Goal: Task Accomplishment & Management: Use online tool/utility

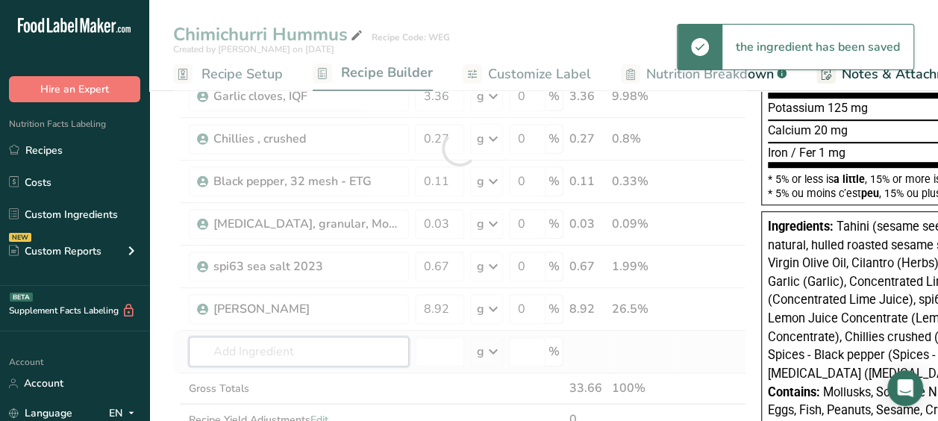
click at [290, 342] on div "Ingredient * Amount * Unit * Waste * .a-a{fill:#347362;}.b-a{fill:#fff;} Grams …" at bounding box center [459, 149] width 573 height 636
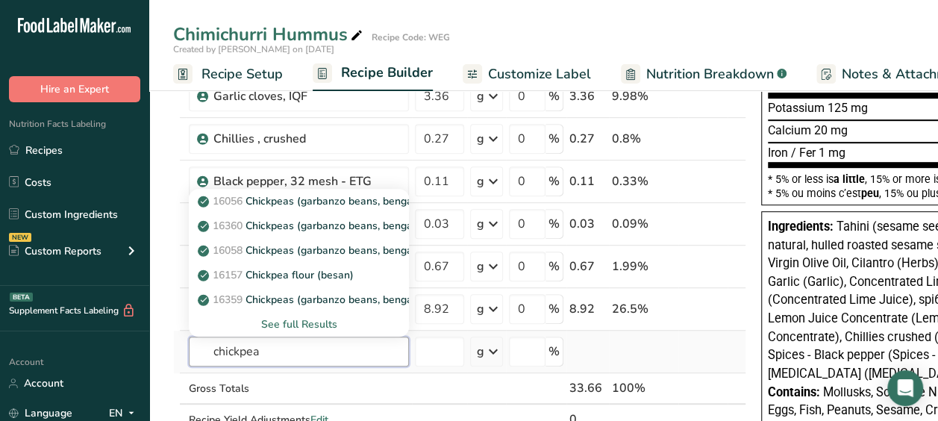
type input "chickpea"
click at [321, 320] on div "See full Results" at bounding box center [299, 324] width 196 height 16
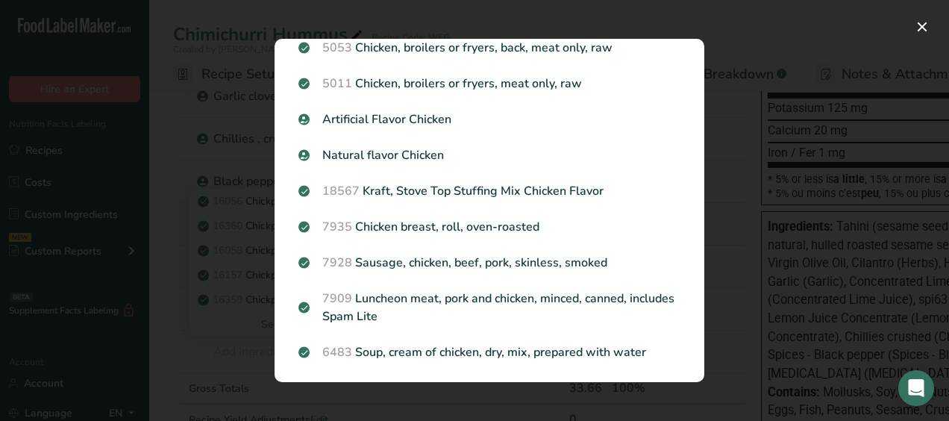
scroll to position [1758, 0]
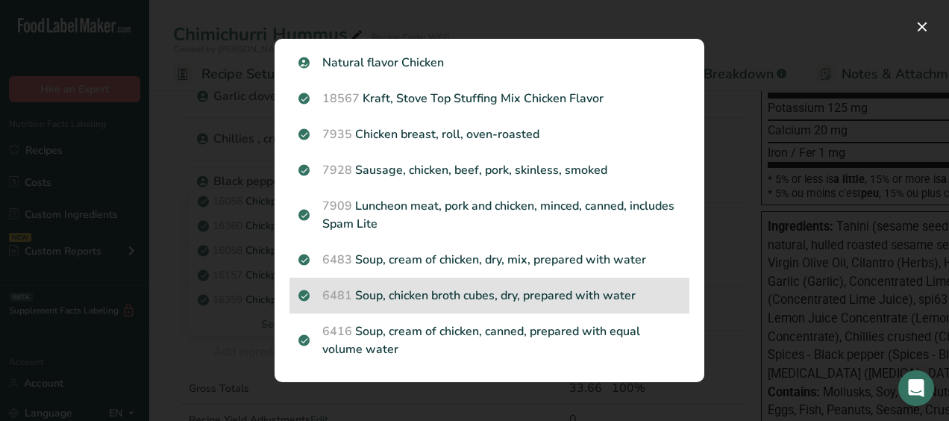
click at [292, 303] on div "6481 Soup, chicken broth cubes, dry, prepared with water" at bounding box center [490, 296] width 400 height 36
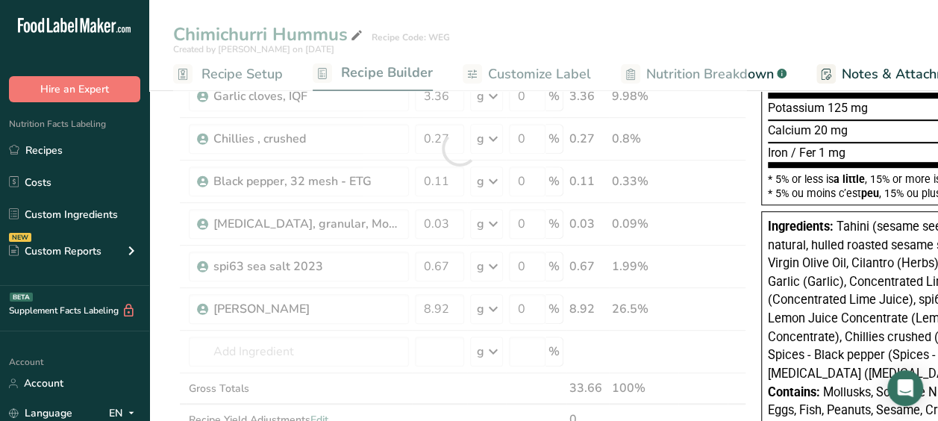
click at [292, 303] on div "Search results modal" at bounding box center [469, 210] width 938 height 421
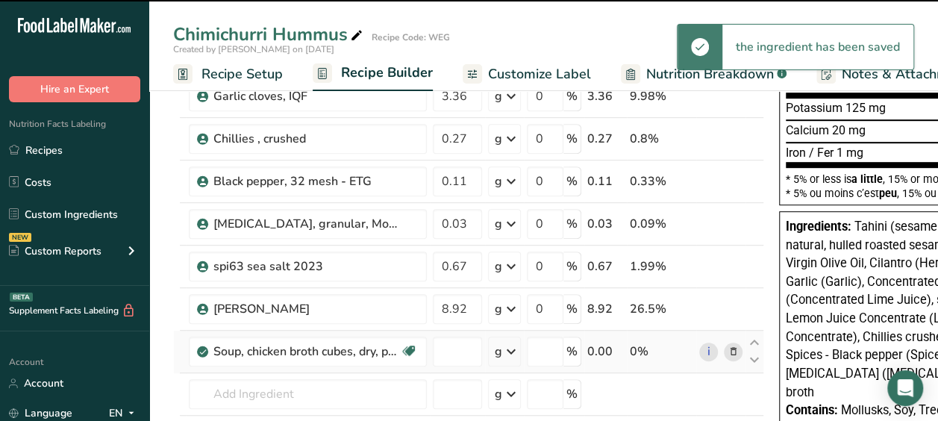
type input "0"
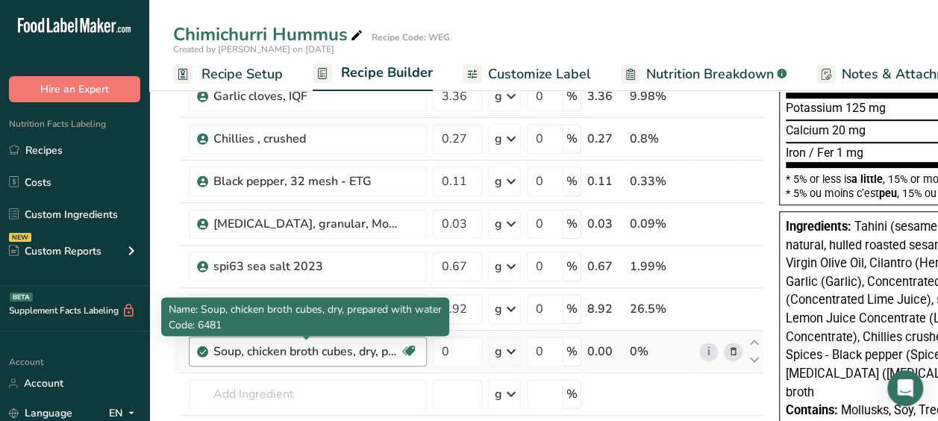
click at [381, 352] on div "Soup, chicken broth cubes, dry, prepared with water" at bounding box center [306, 351] width 187 height 18
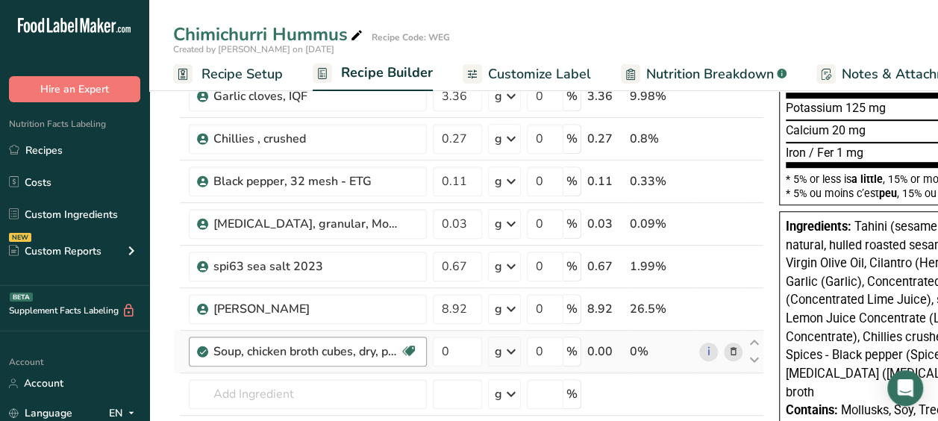
click at [381, 352] on div "Soup, chicken broth cubes, dry, prepared with water" at bounding box center [306, 351] width 187 height 18
click at [733, 350] on icon at bounding box center [733, 352] width 10 height 16
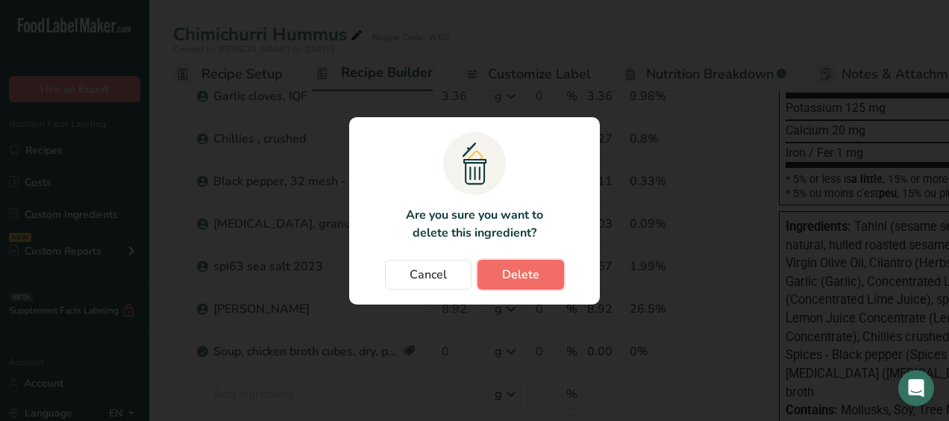
click at [498, 282] on button "Delete" at bounding box center [521, 275] width 87 height 30
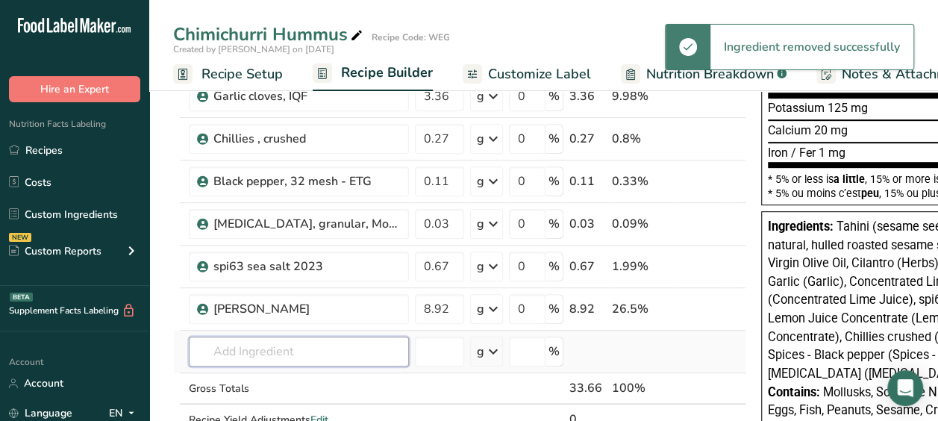
click at [273, 340] on input "text" at bounding box center [299, 352] width 220 height 30
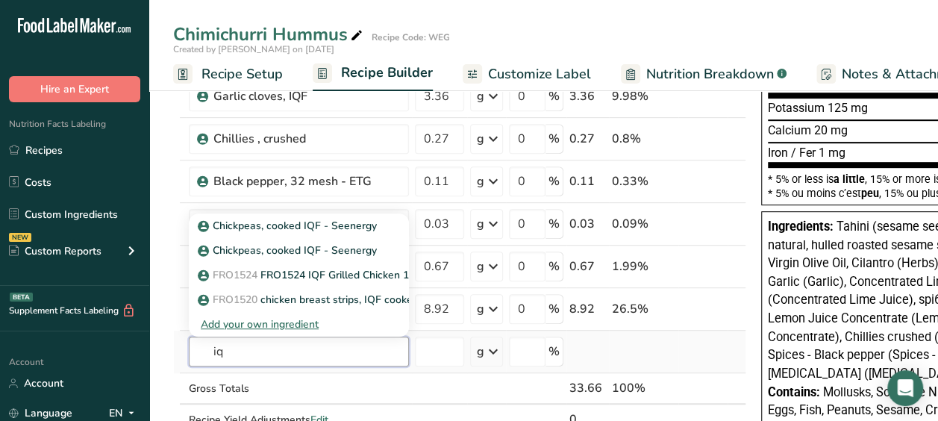
type input "i"
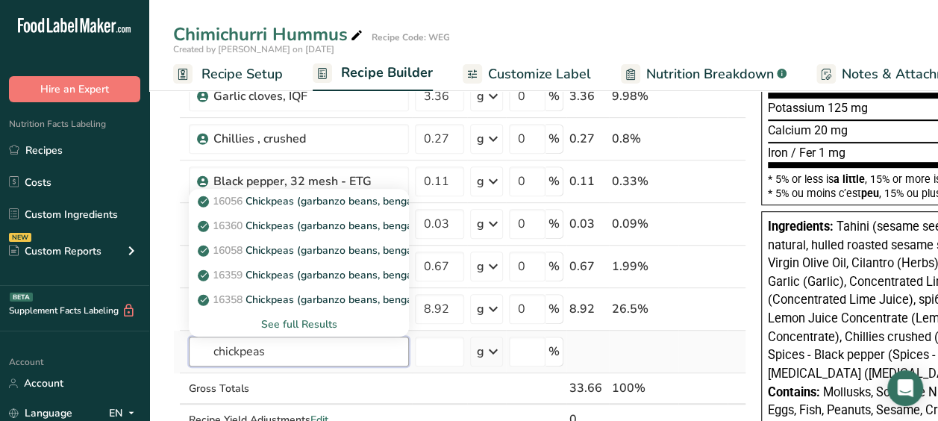
type input "chickpeas"
click at [319, 316] on div "See full Results" at bounding box center [299, 324] width 196 height 16
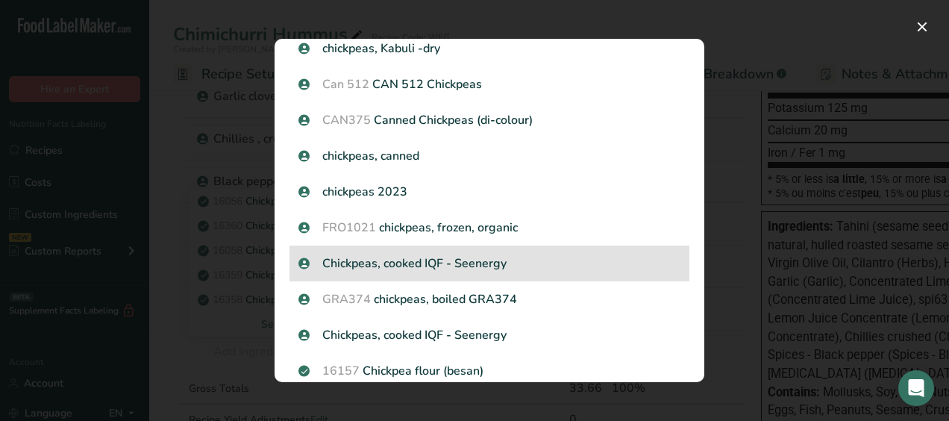
scroll to position [439, 0]
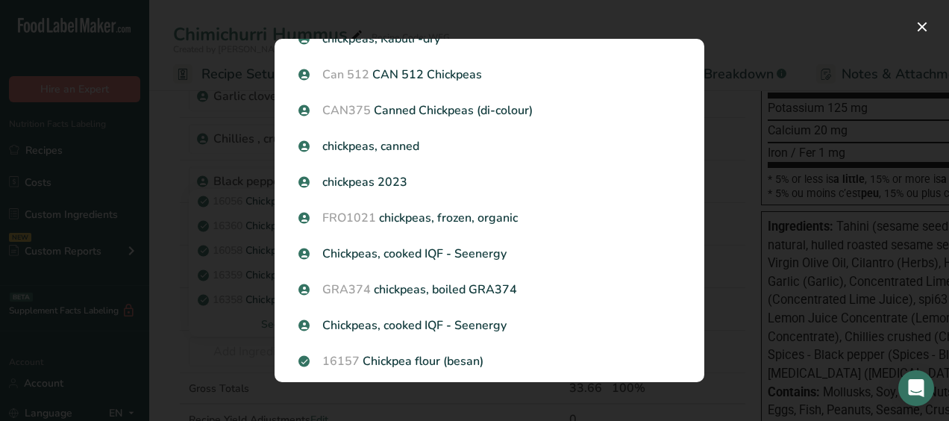
click at [225, 318] on div "Search results modal" at bounding box center [474, 210] width 949 height 421
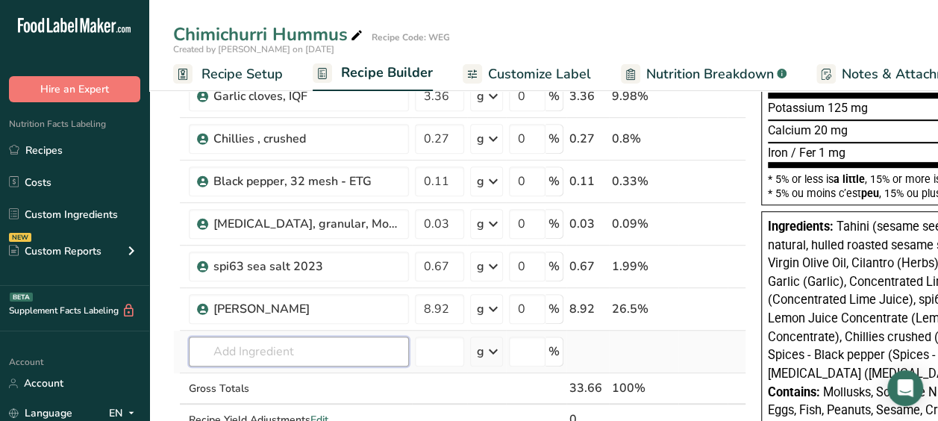
click at [269, 337] on input "text" at bounding box center [299, 352] width 220 height 30
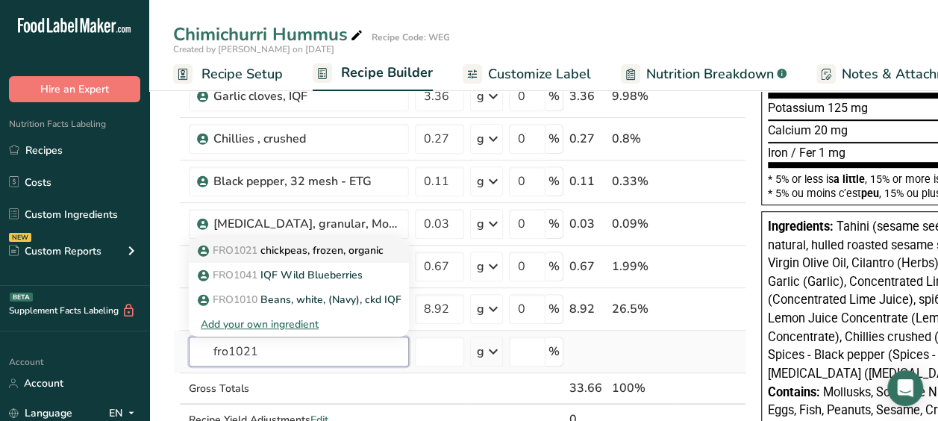
type input "fro1021"
click at [343, 253] on p "FRO1021 chickpeas, frozen, organic" at bounding box center [292, 250] width 183 height 16
type input "chickpeas, frozen, organic"
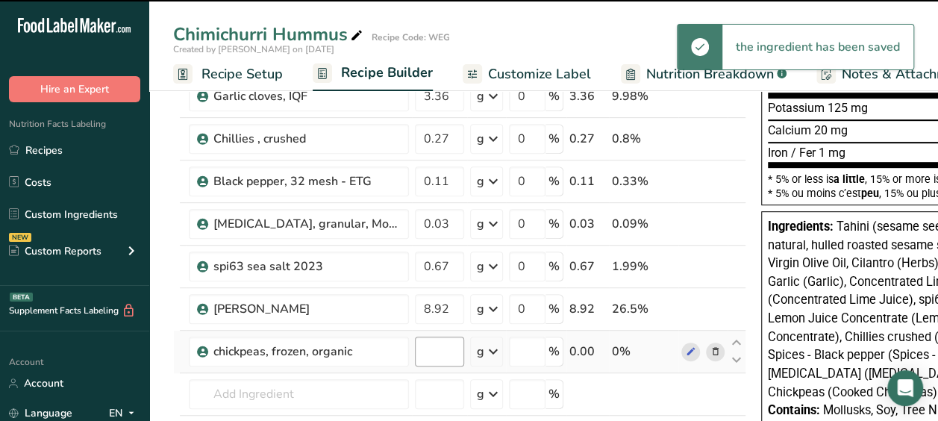
type input "0"
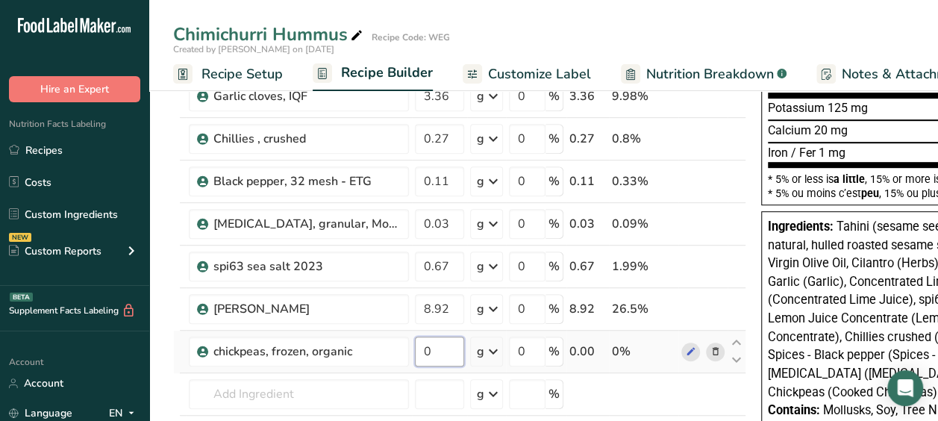
click at [434, 351] on input "0" at bounding box center [439, 352] width 49 height 30
type input "55.3"
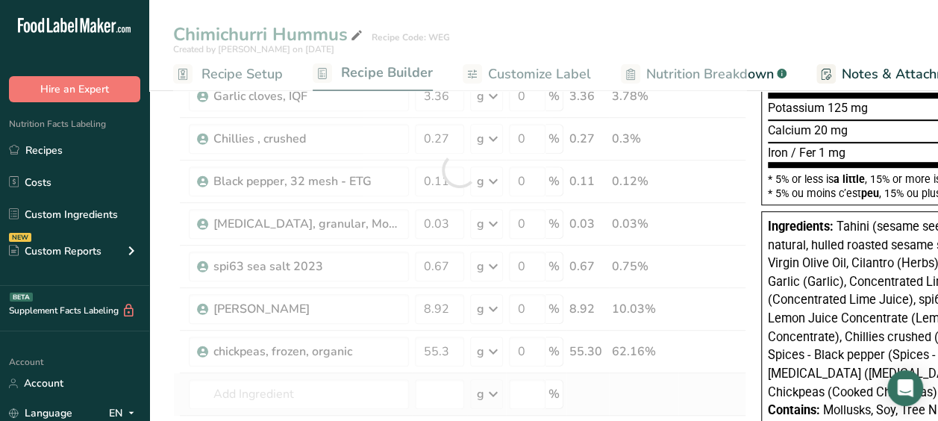
click at [340, 372] on div "Ingredient * Amount * Unit * Waste * .a-a{fill:#347362;}.b-a{fill:#fff;} Grams …" at bounding box center [459, 170] width 573 height 678
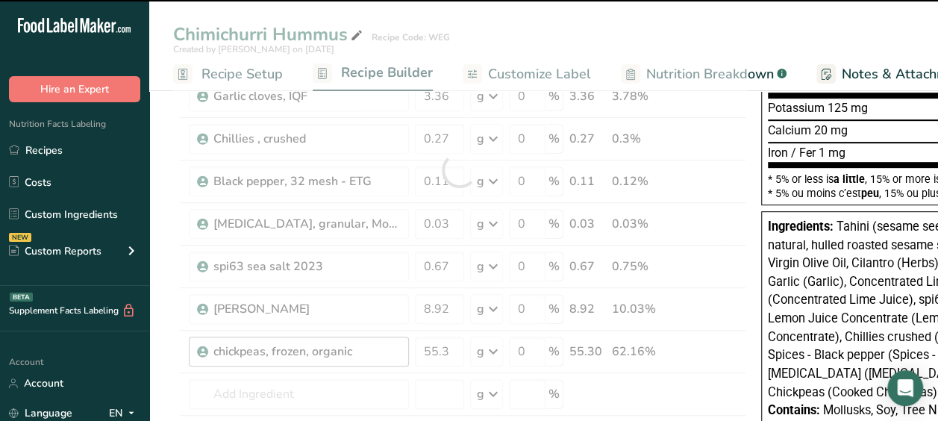
click at [358, 354] on div "chickpeas, frozen, organic" at bounding box center [306, 351] width 187 height 18
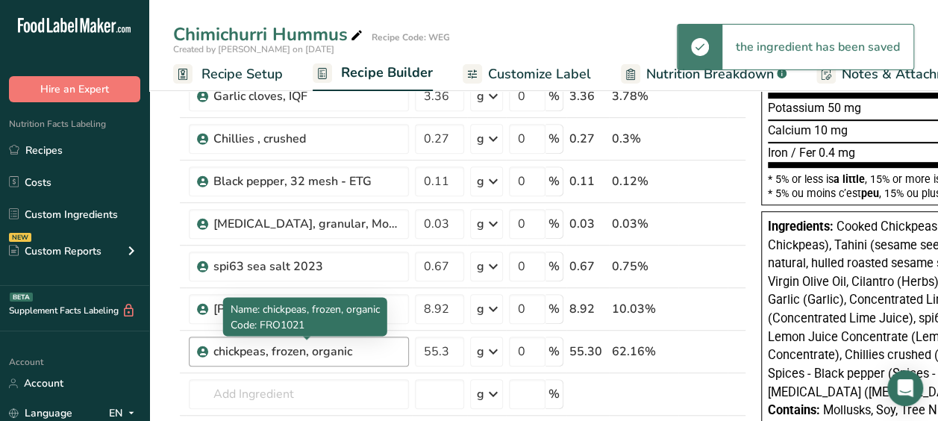
click at [351, 344] on div "chickpeas, frozen, organic" at bounding box center [306, 351] width 187 height 18
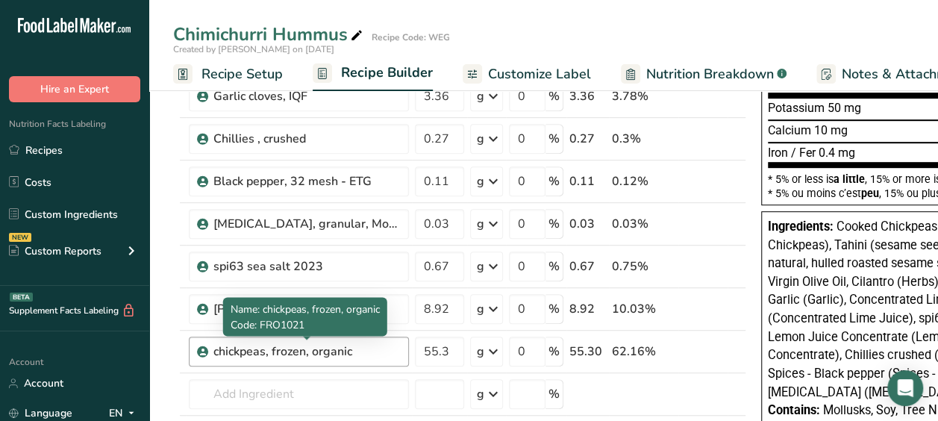
click at [362, 345] on div "chickpeas, frozen, organic" at bounding box center [306, 351] width 187 height 18
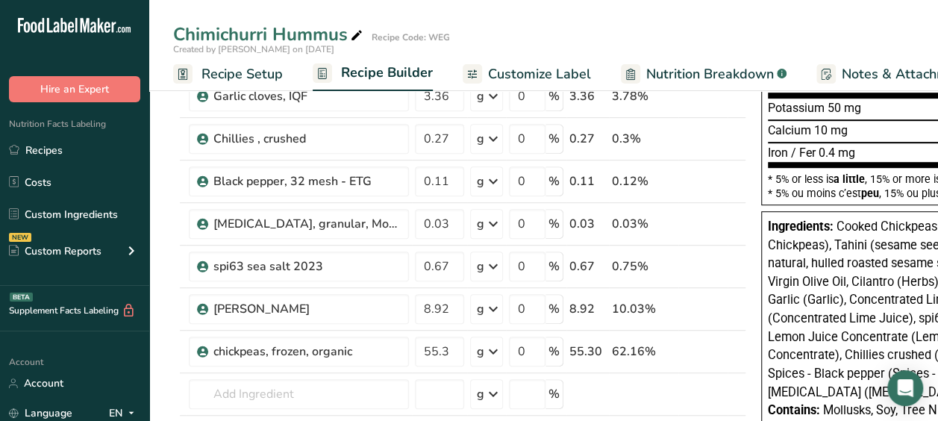
click at [689, 350] on icon at bounding box center [691, 352] width 10 height 16
click at [710, 347] on icon at bounding box center [715, 352] width 10 height 16
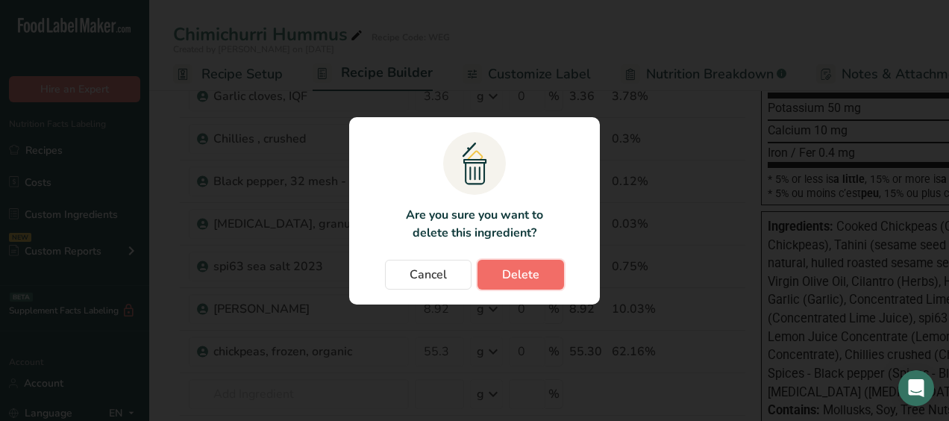
click at [504, 275] on span "Delete" at bounding box center [520, 275] width 37 height 18
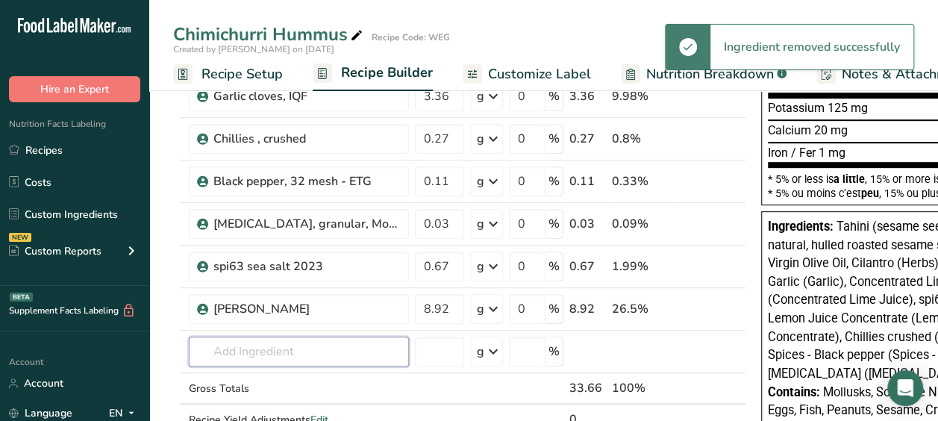
click at [283, 337] on input "text" at bounding box center [299, 352] width 220 height 30
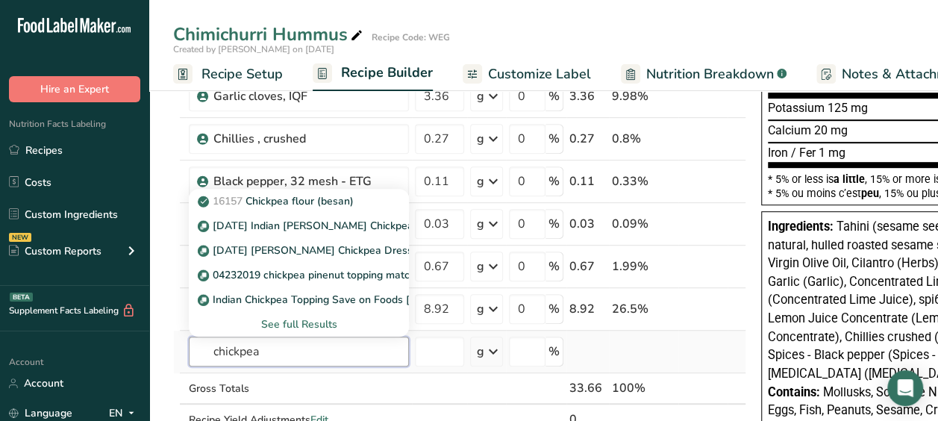
type input "chickpea"
click at [309, 328] on div "See full Results" at bounding box center [299, 324] width 196 height 16
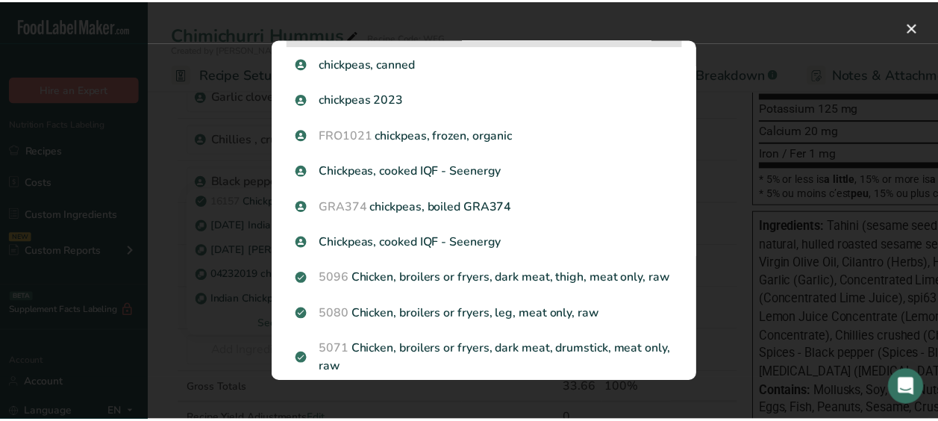
scroll to position [933, 0]
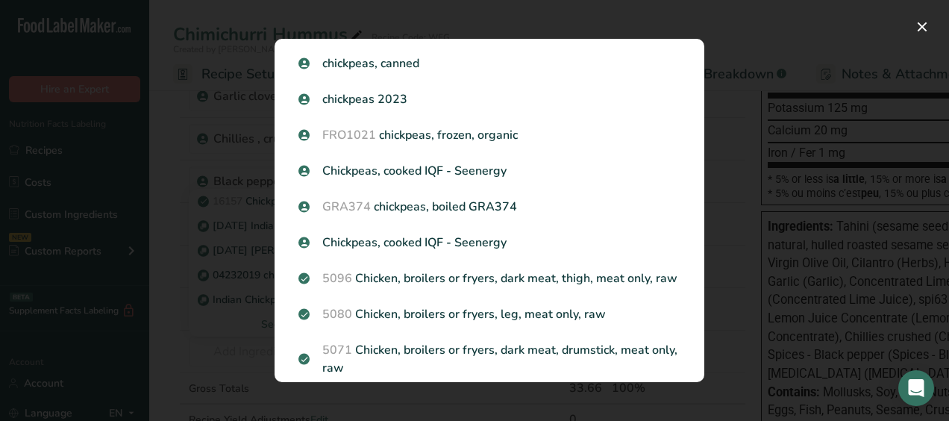
click at [736, 240] on div "Search results modal" at bounding box center [474, 210] width 949 height 421
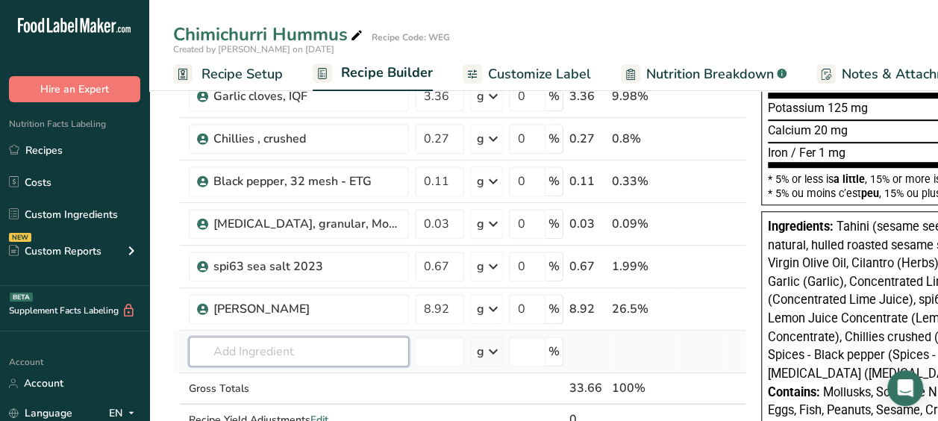
click at [215, 345] on input "text" at bounding box center [299, 352] width 220 height 30
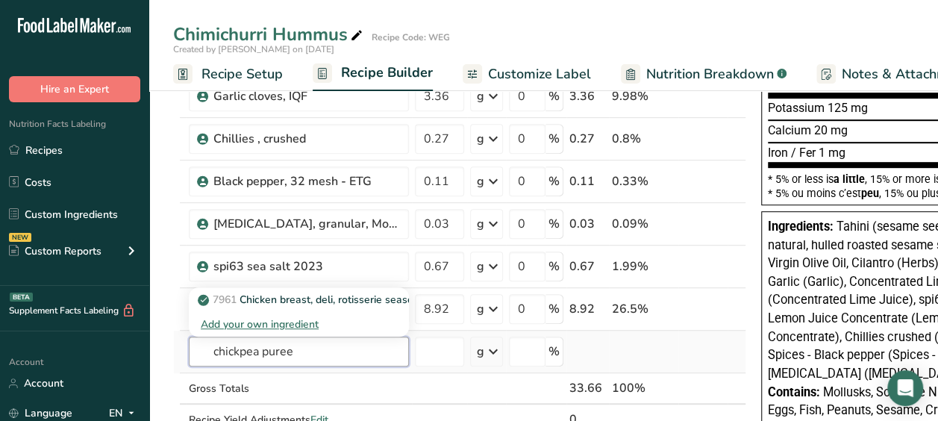
click at [260, 350] on input "chickpea puree" at bounding box center [299, 352] width 220 height 30
type input "c"
type input "p"
type input "sub3400"
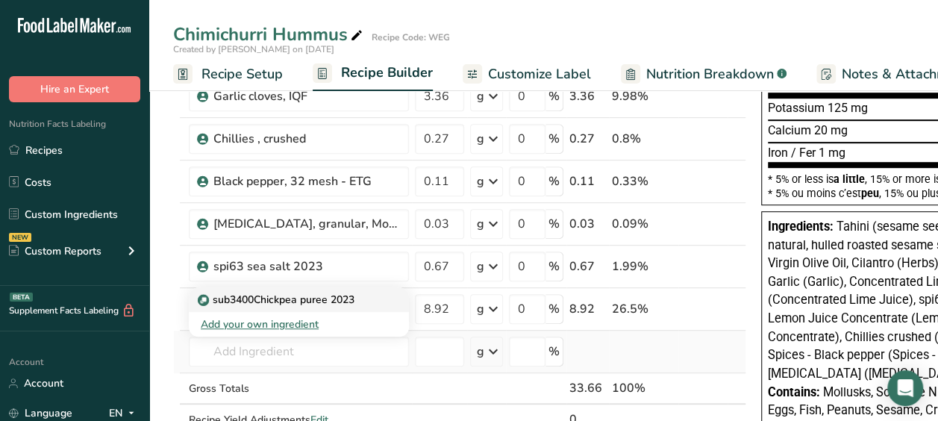
click at [267, 301] on p "sub3400Chickpea puree 2023" at bounding box center [278, 300] width 154 height 16
type input "sub3400Chickpea puree 2023"
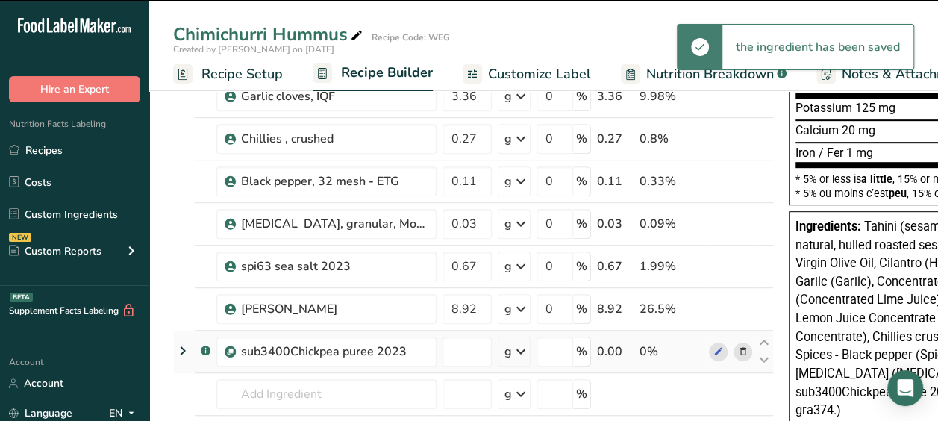
type input "0"
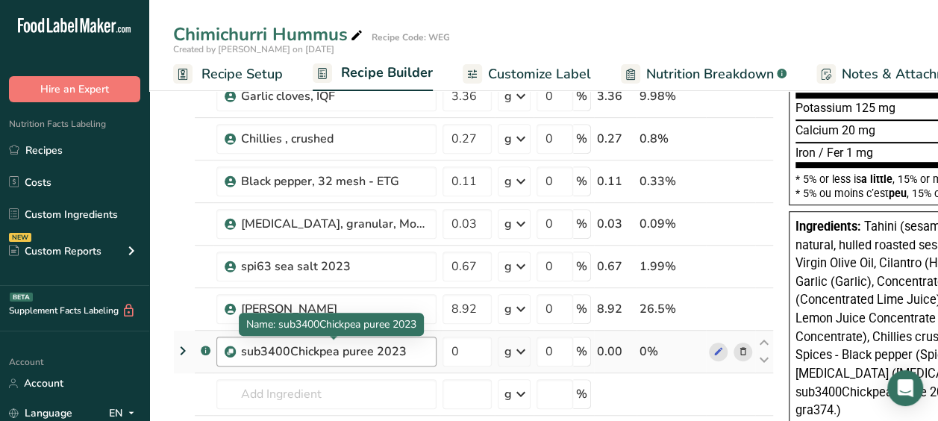
click at [287, 345] on div "sub3400Chickpea puree 2023" at bounding box center [334, 351] width 187 height 18
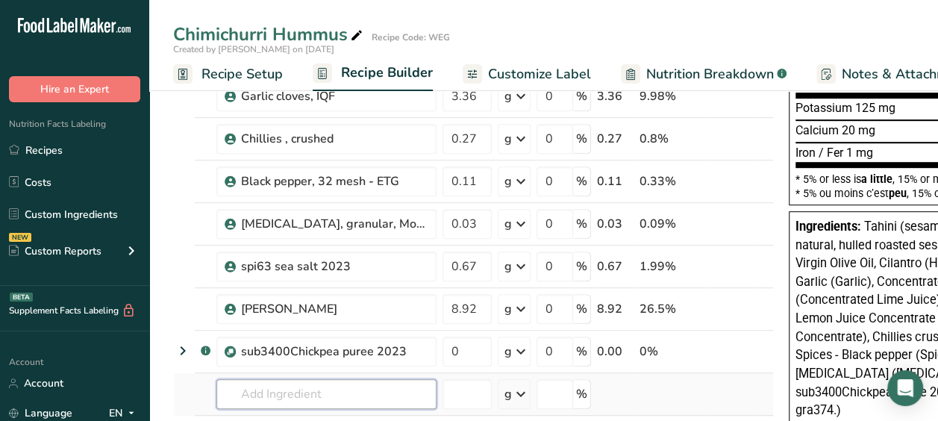
drag, startPoint x: 287, startPoint y: 345, endPoint x: 288, endPoint y: 382, distance: 37.3
click at [288, 382] on input "text" at bounding box center [326, 394] width 220 height 30
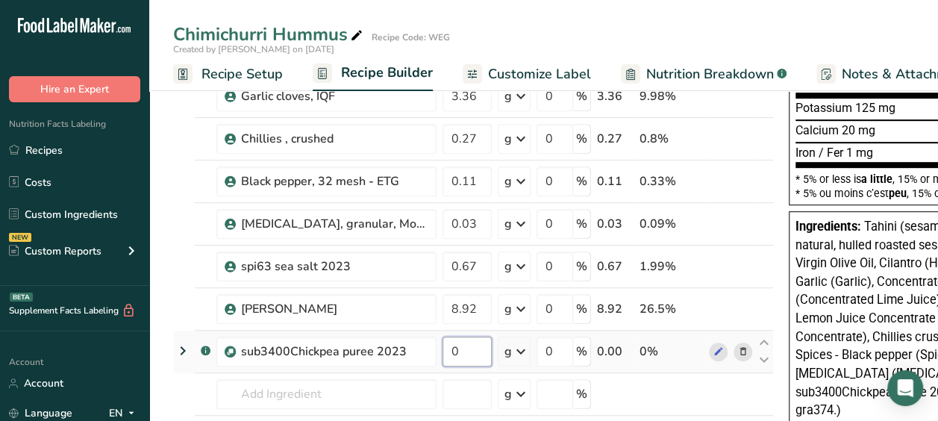
click at [466, 343] on input "0" at bounding box center [466, 352] width 49 height 30
type input "0"
type input "55.3"
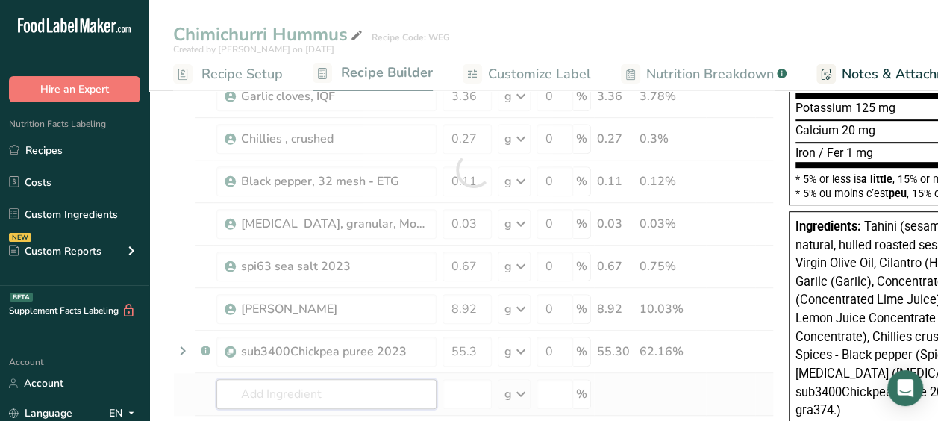
click at [332, 399] on div "Ingredient * Amount * Unit * Waste * .a-a{fill:#347362;}.b-a{fill:#fff;} Grams …" at bounding box center [473, 170] width 601 height 678
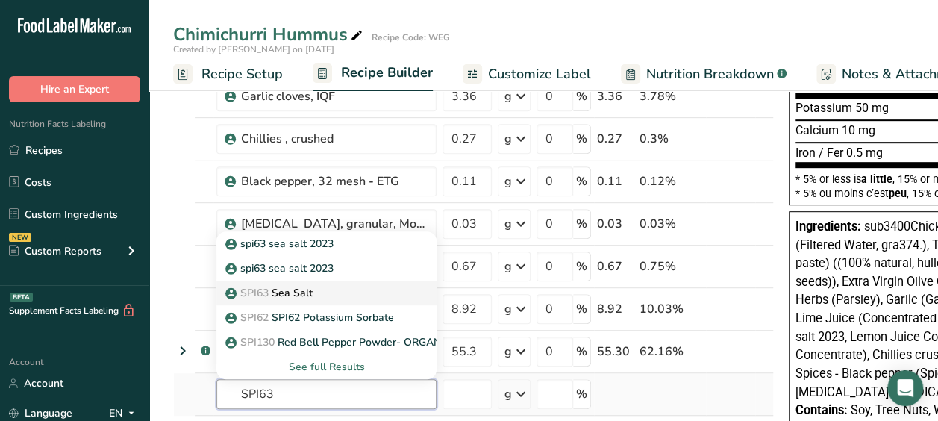
type input "SPI63"
click at [364, 285] on div "SPI63 Sea Salt" at bounding box center [314, 293] width 172 height 16
type input "Sea Salt"
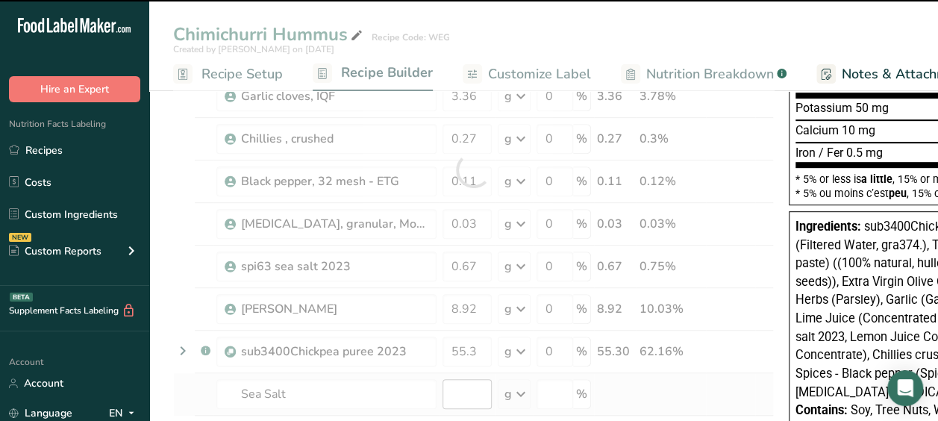
type input "0"
click at [479, 385] on input "0" at bounding box center [466, 394] width 49 height 30
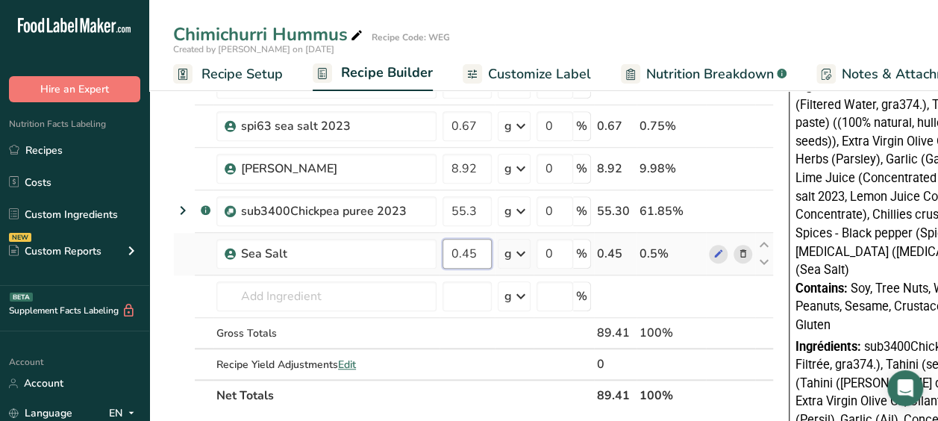
scroll to position [475, 0]
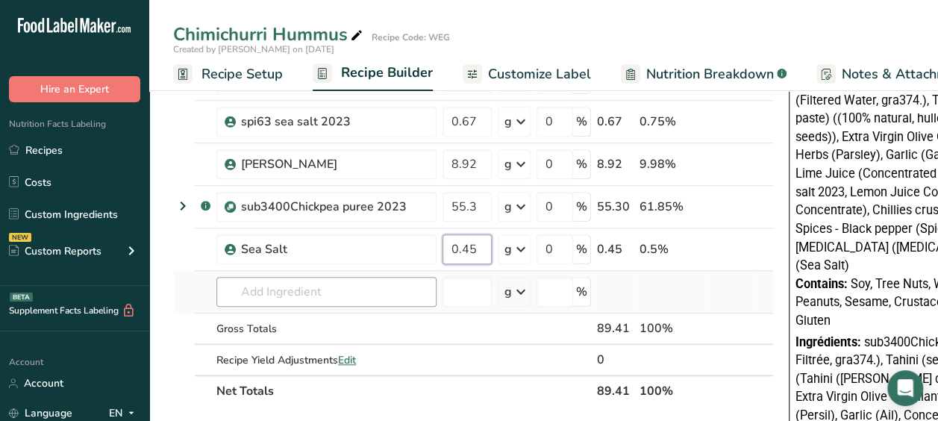
type input "0.45"
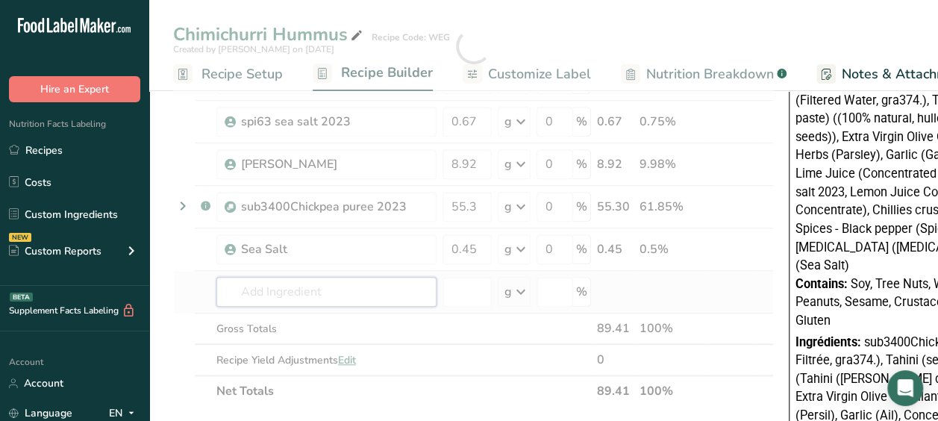
click at [319, 287] on div "Ingredient * Amount * Unit * Waste * .a-a{fill:#347362;}.b-a{fill:#fff;} Grams …" at bounding box center [473, 46] width 601 height 721
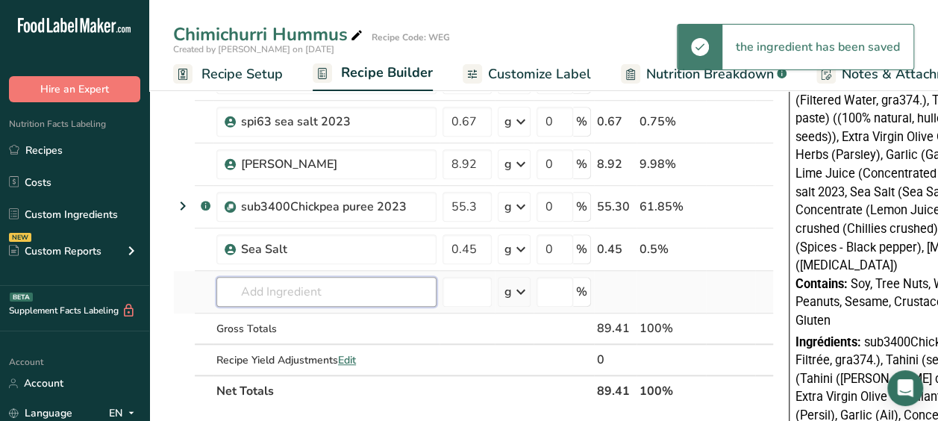
click at [288, 290] on input "text" at bounding box center [326, 292] width 220 height 30
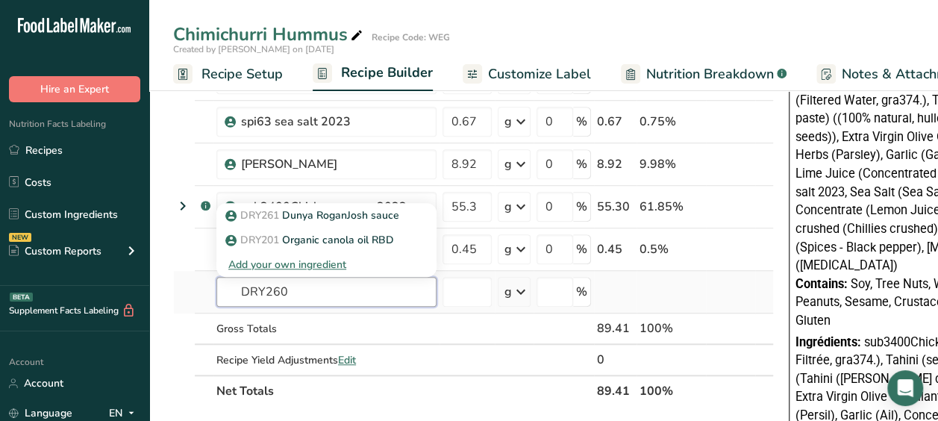
type input "DRY260"
click at [302, 286] on input "text" at bounding box center [326, 292] width 220 height 30
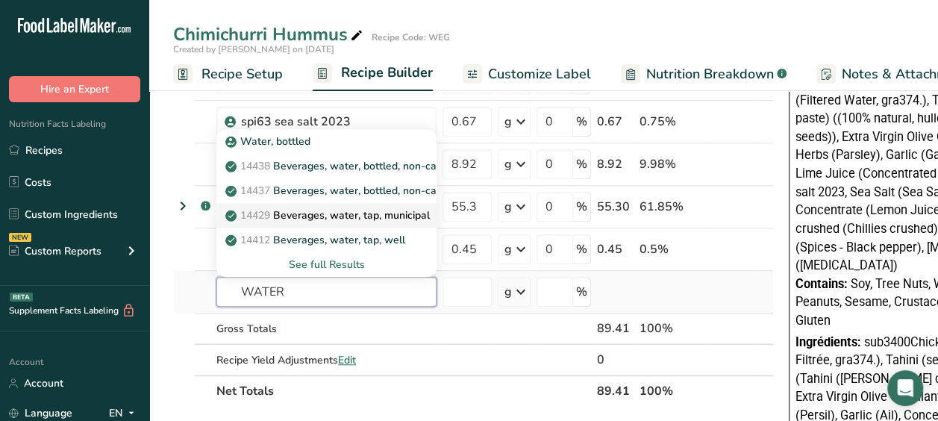
type input "WATER"
click at [361, 218] on p "14429 Beverages, water, tap, municipal" at bounding box center [328, 215] width 201 height 16
type input "Beverages, water, tap, municipal"
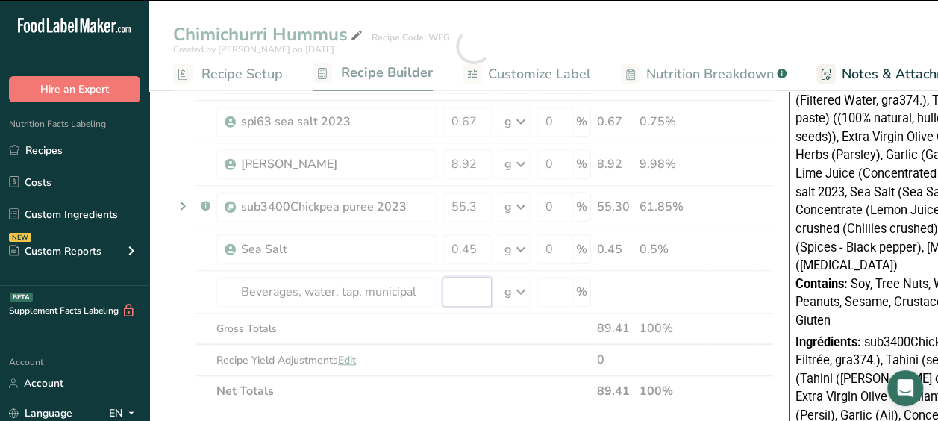
click at [460, 277] on input "number" at bounding box center [466, 292] width 49 height 30
click at [469, 294] on input "number" at bounding box center [466, 292] width 49 height 30
type input "0"
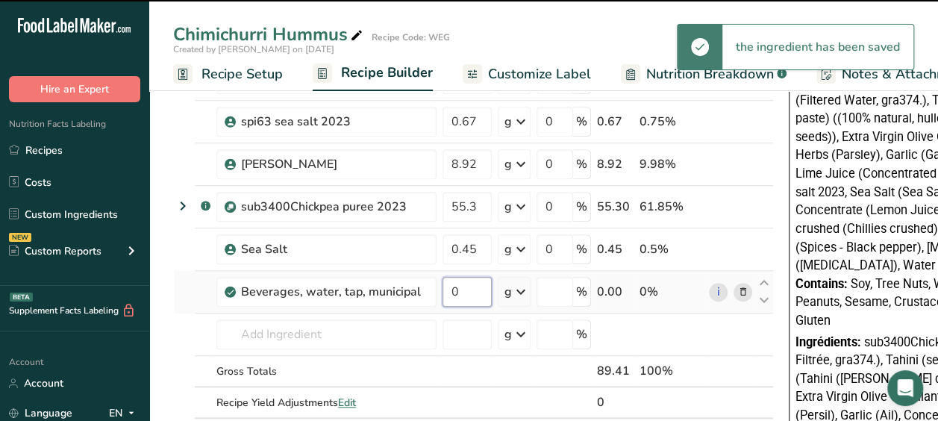
type input "0"
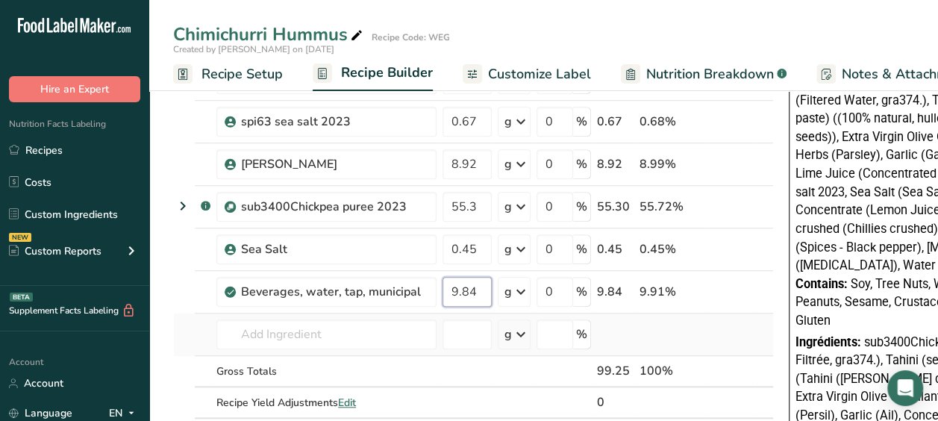
type input "9.84"
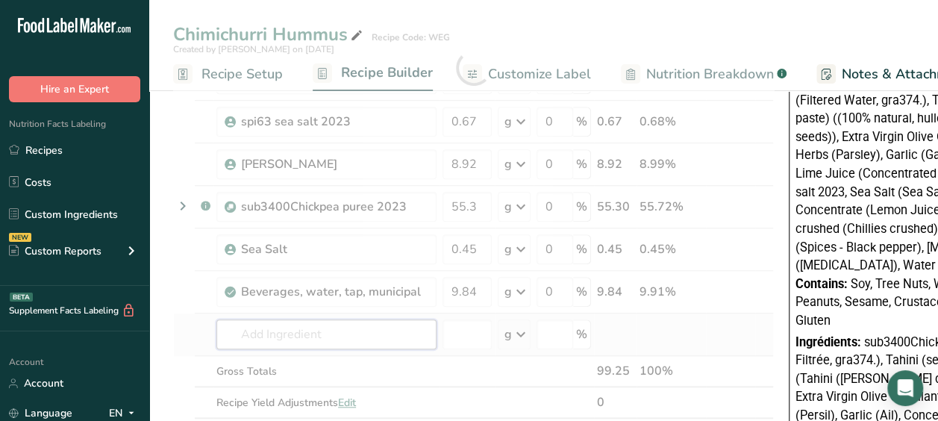
click at [364, 321] on div "Ingredient * Amount * Unit * Waste * .a-a{fill:#347362;}.b-a{fill:#fff;} Grams …" at bounding box center [473, 67] width 601 height 763
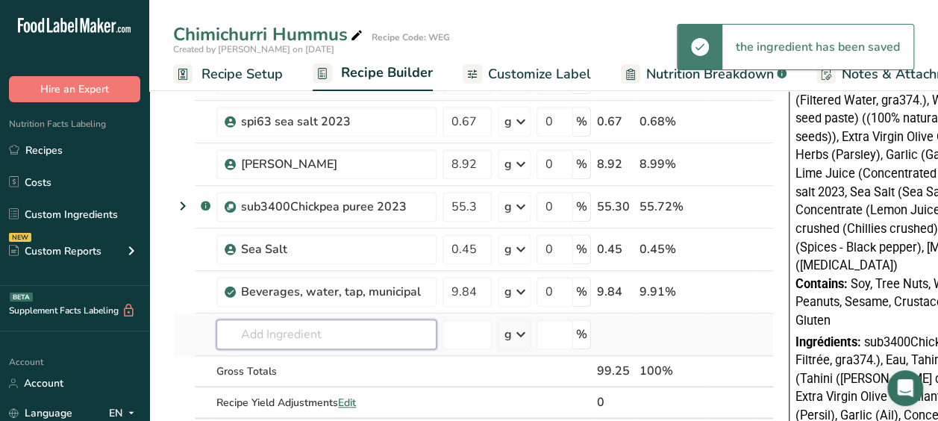
click at [258, 328] on input "text" at bounding box center [326, 334] width 220 height 30
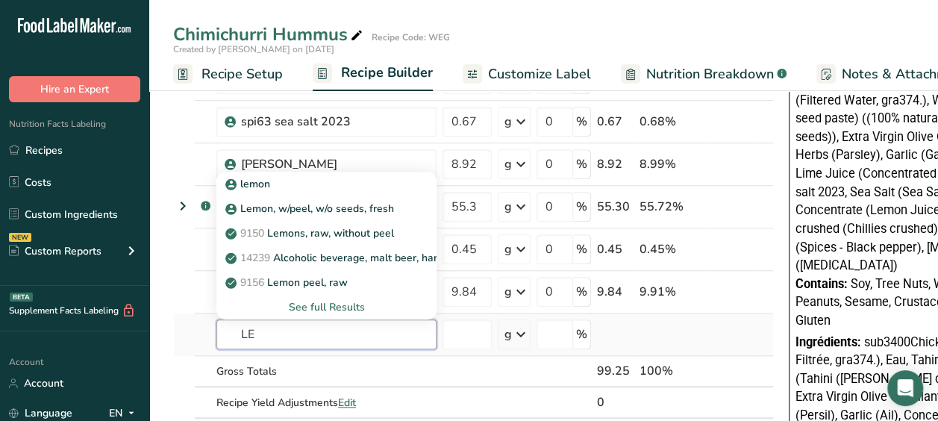
type input "L"
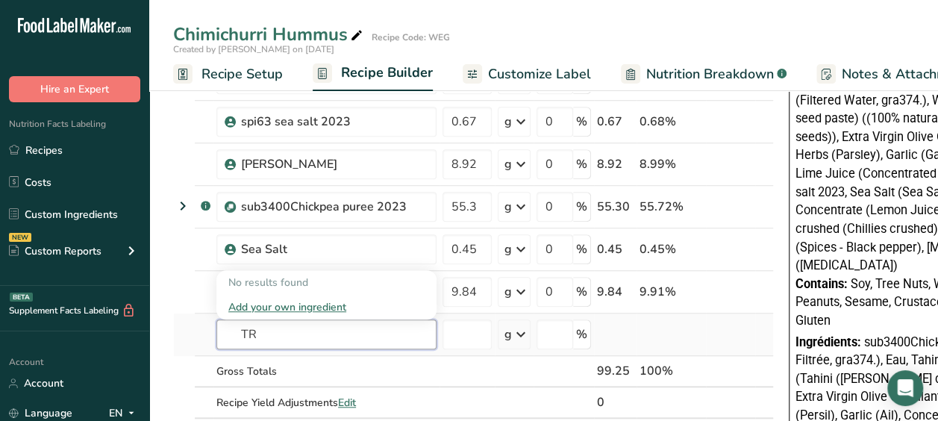
type input "T"
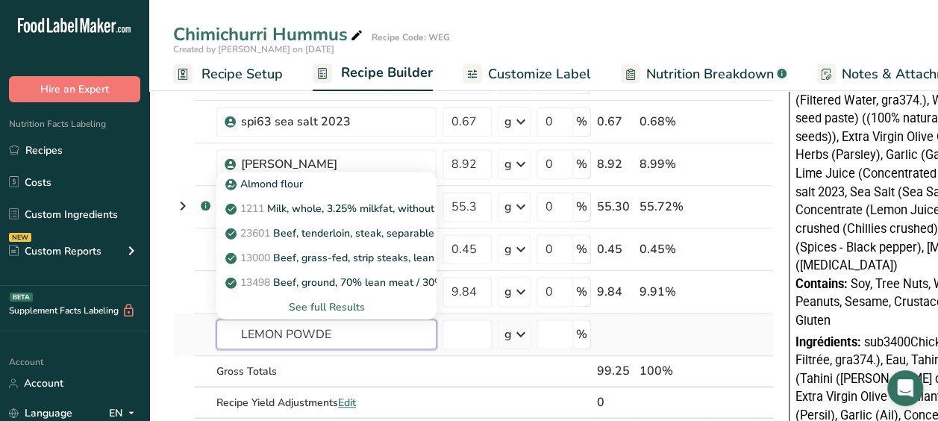
type input "LEMON POWDER"
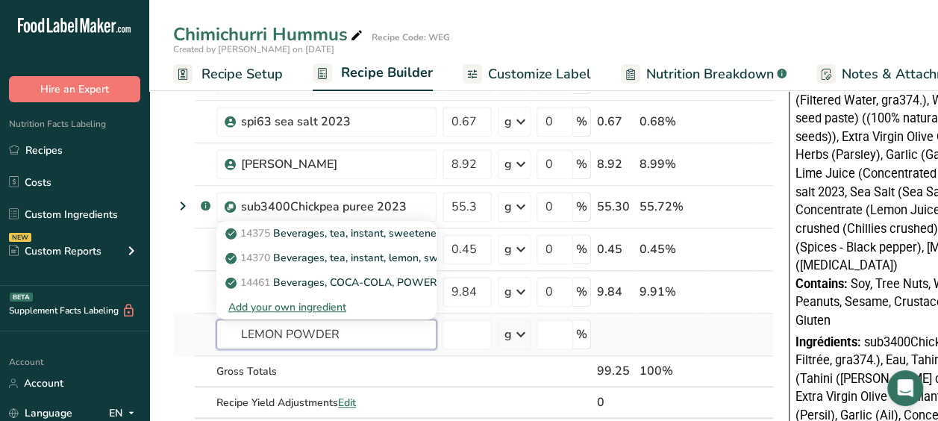
click at [379, 337] on input "LEMON POWDER" at bounding box center [326, 334] width 220 height 30
drag, startPoint x: 368, startPoint y: 332, endPoint x: 204, endPoint y: 327, distance: 163.5
click at [204, 327] on tr "LEMON POWDER 14375 Beverages, tea, instant, sweetened with sodium saccharin, le…" at bounding box center [473, 334] width 599 height 43
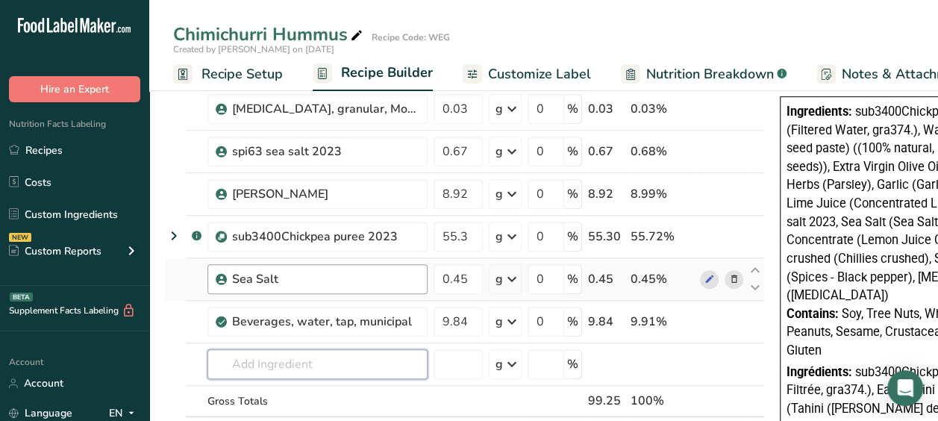
scroll to position [446, 0]
click at [368, 349] on input "text" at bounding box center [317, 363] width 220 height 30
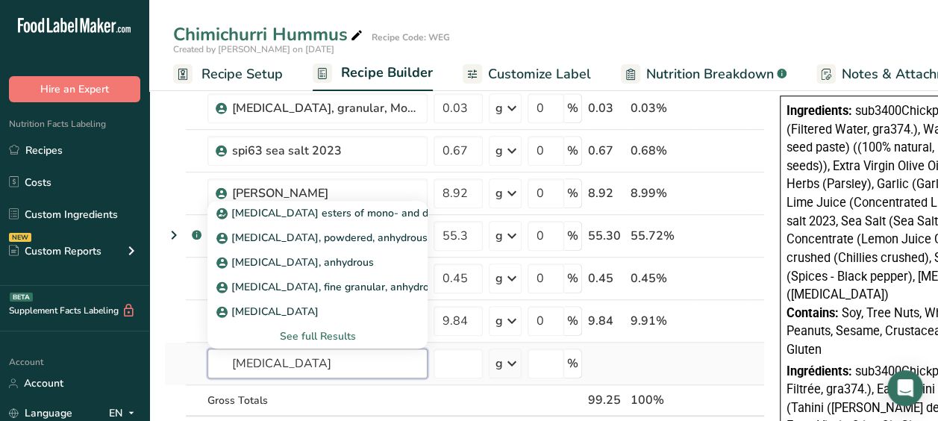
type input "CITRIC ACID"
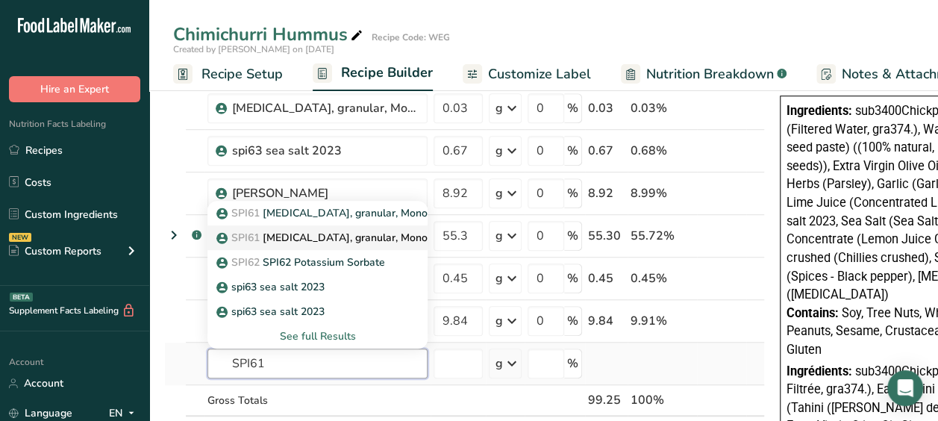
type input "SPI61"
click at [382, 230] on p "SPI61 Citric acid, granular, Monohydrate" at bounding box center [341, 238] width 245 height 16
type input "Citric acid, granular, Monohydrate"
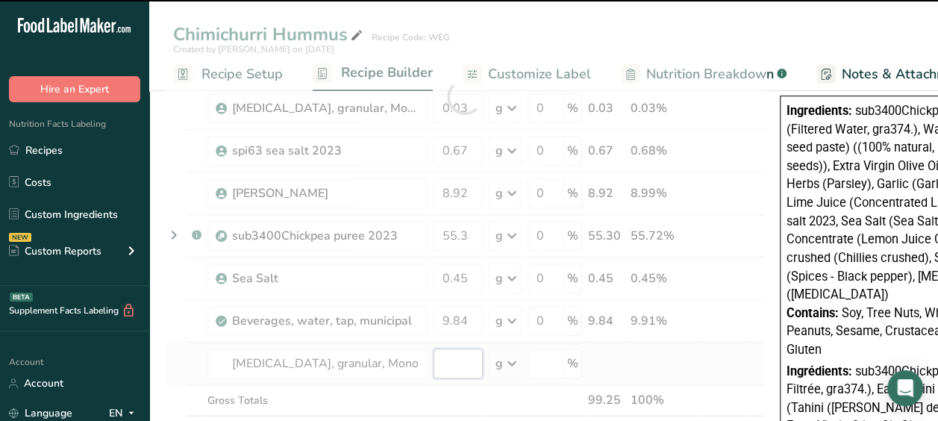
type input "0"
click at [446, 354] on div "Ingredient * Amount * Unit * Waste * .a-a{fill:#347362;}.b-a{fill:#fff;} Grams …" at bounding box center [464, 96] width 601 height 763
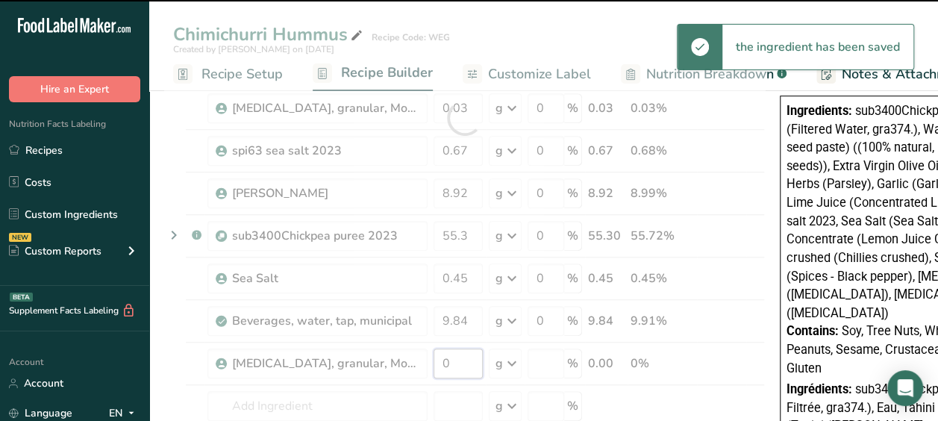
type input "0"
type input "0.27"
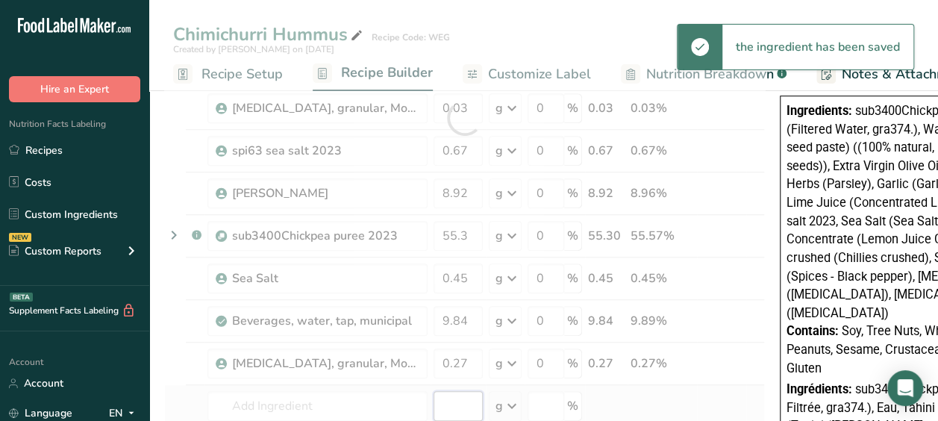
click at [446, 400] on div "Ingredient * Amount * Unit * Waste * .a-a{fill:#347362;}.b-a{fill:#fff;} Grams …" at bounding box center [464, 118] width 601 height 806
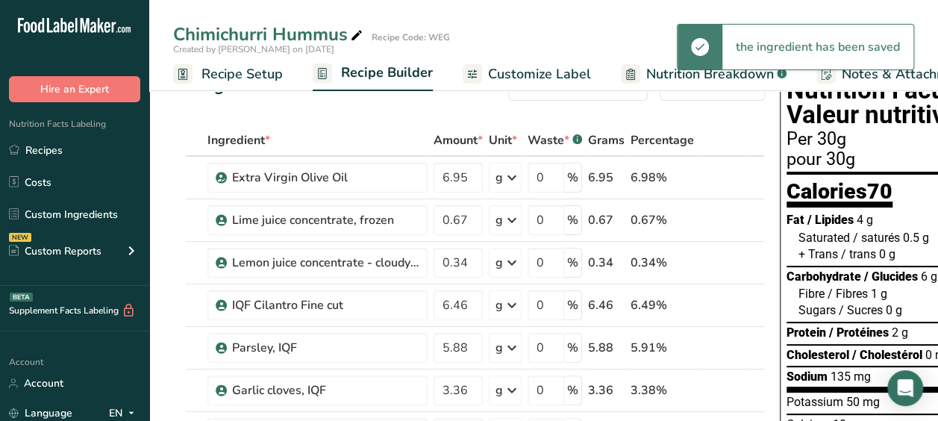
scroll to position [0, 0]
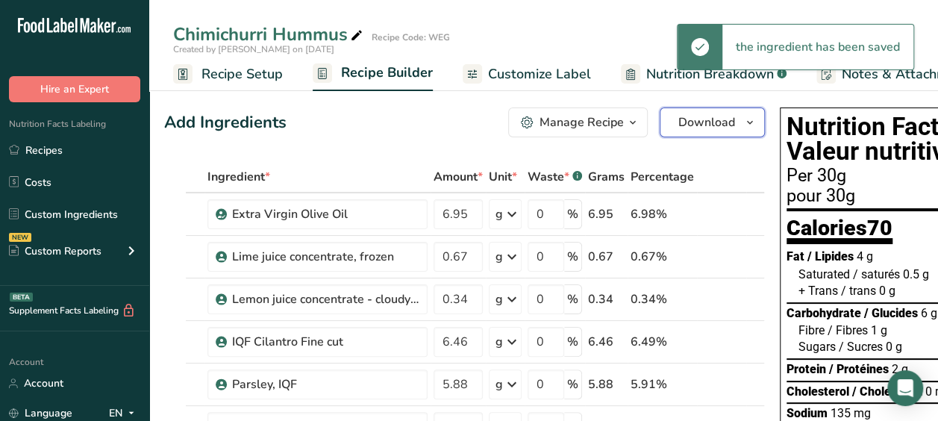
click at [724, 125] on span "Download" at bounding box center [706, 122] width 57 height 18
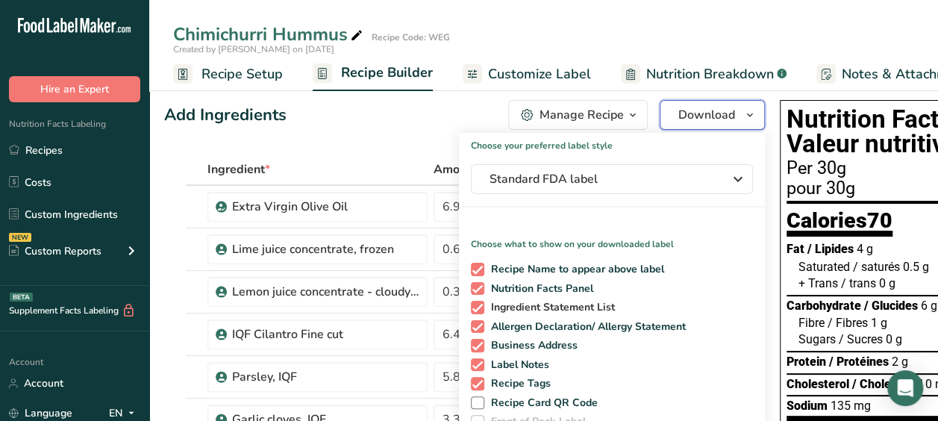
scroll to position [181, 0]
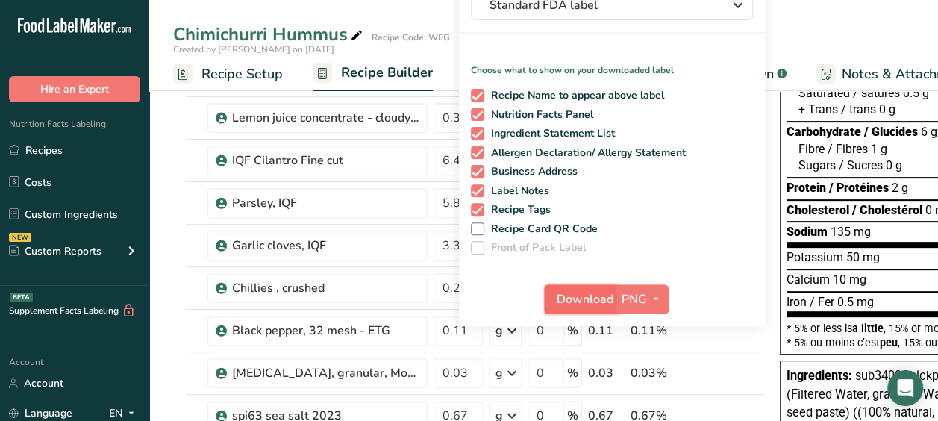
click at [592, 296] on span "Download" at bounding box center [585, 299] width 57 height 18
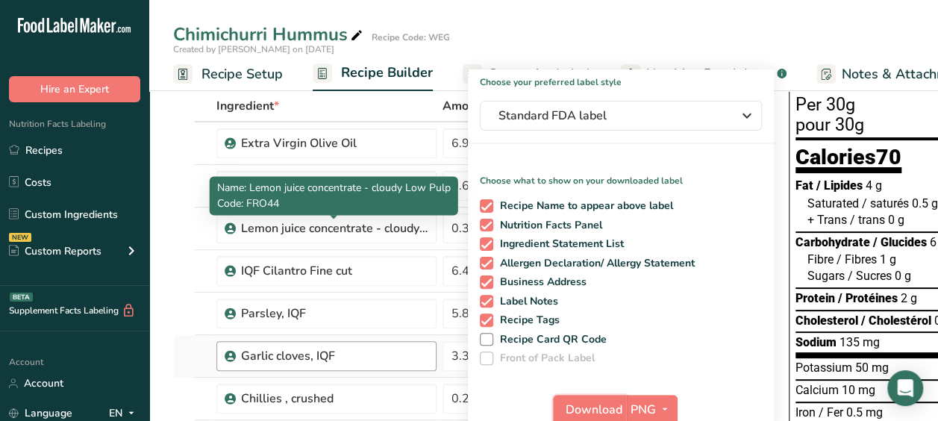
scroll to position [70, 0]
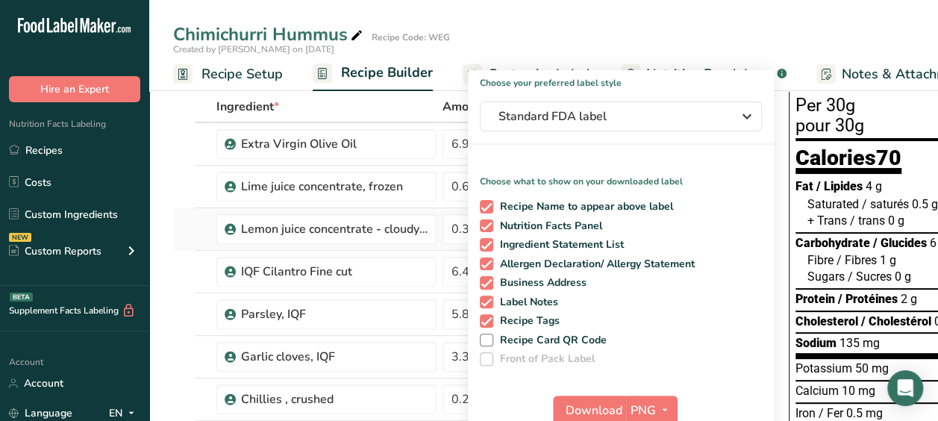
click at [174, 229] on td at bounding box center [184, 229] width 21 height 43
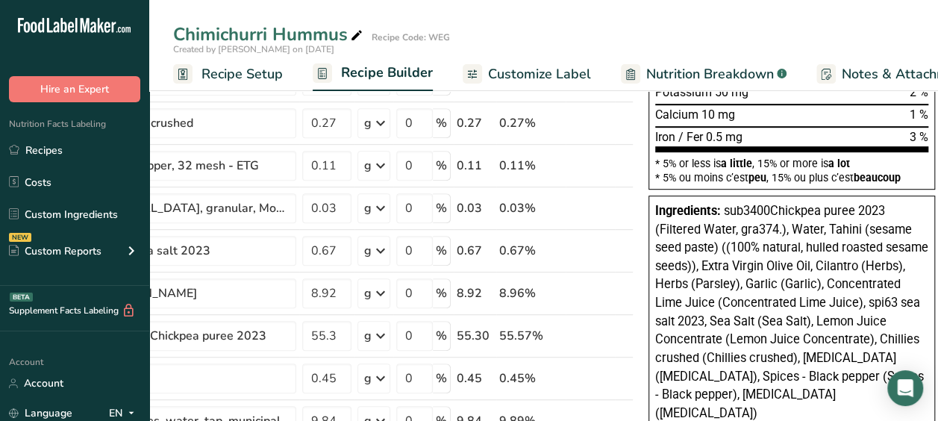
scroll to position [358, 0]
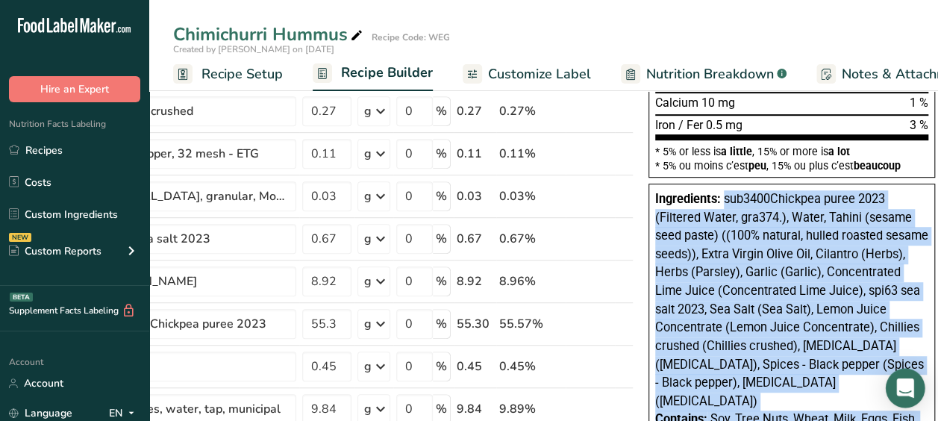
drag, startPoint x: 719, startPoint y: 193, endPoint x: 893, endPoint y: 398, distance: 268.9
click at [893, 398] on body ".a-20{fill:#fff;} Hire an Expert Nutrition Facts Labeling Recipes Costs Custom …" at bounding box center [469, 425] width 938 height 1566
copy span "sub3400Chickpea puree 2023 (Filtered Water, gra374.), Water, Tahini (sesame see…"
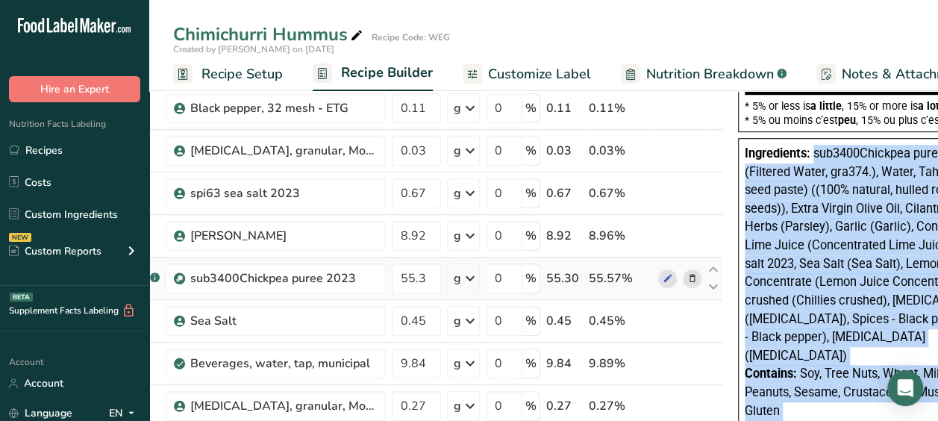
scroll to position [404, 0]
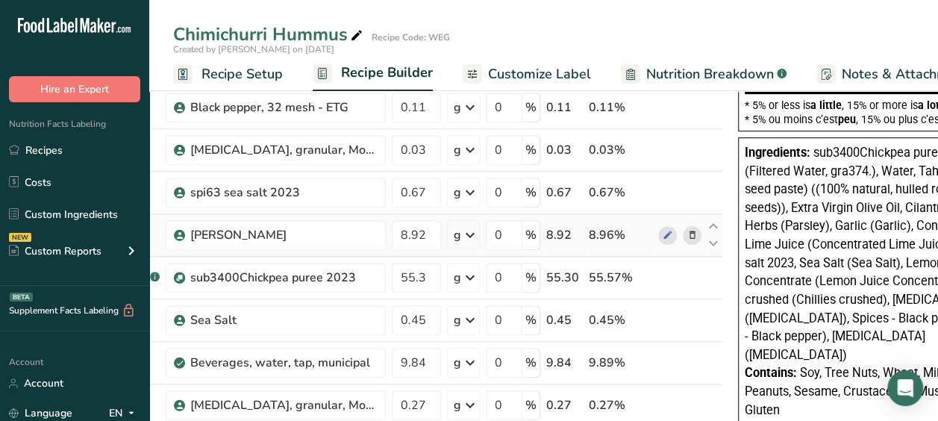
click at [610, 228] on div "8.96%" at bounding box center [620, 235] width 63 height 18
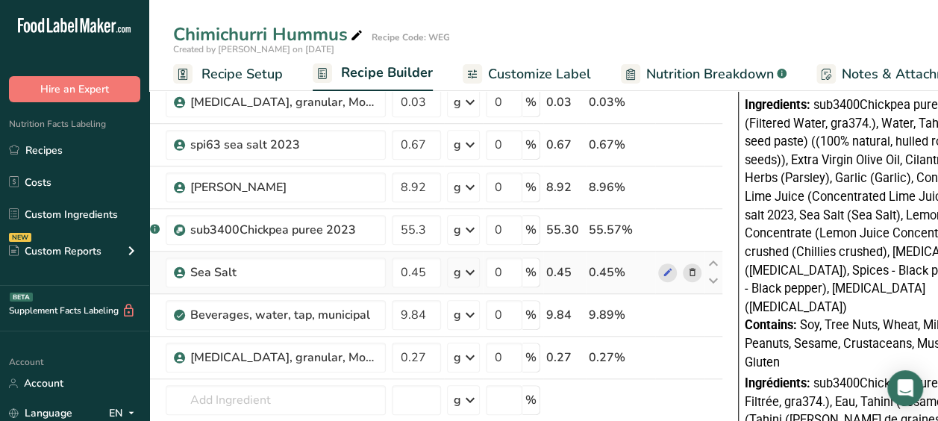
scroll to position [453, 0]
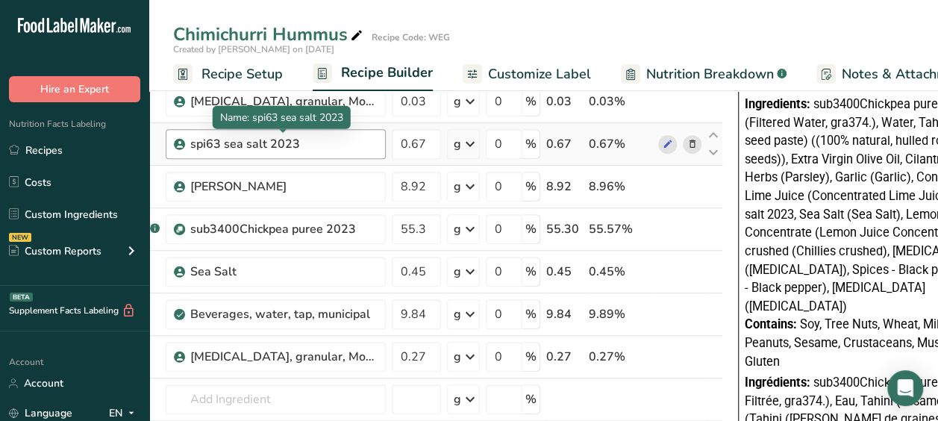
click at [364, 140] on div "spi63 sea salt 2023" at bounding box center [283, 144] width 187 height 18
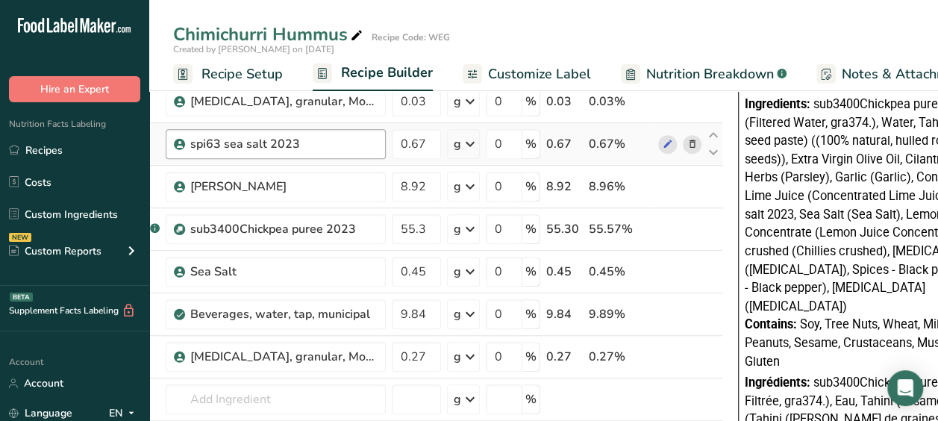
click at [299, 139] on div "spi63 sea salt 2023" at bounding box center [283, 144] width 187 height 18
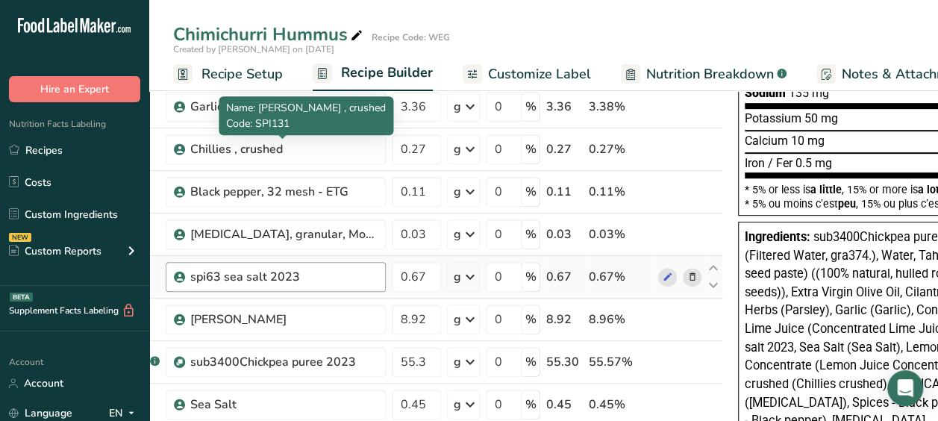
scroll to position [378, 0]
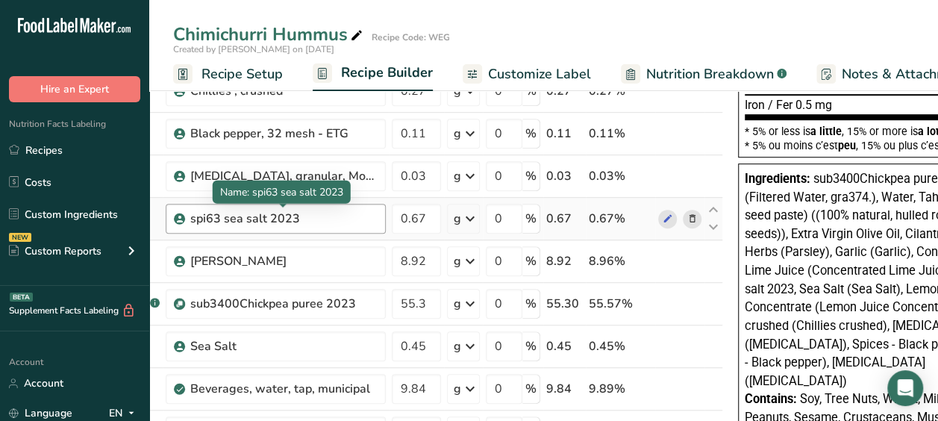
click at [301, 221] on div "spi63 sea salt 2023" at bounding box center [283, 219] width 187 height 18
click at [301, 215] on div "spi63 sea salt 2023" at bounding box center [283, 219] width 187 height 18
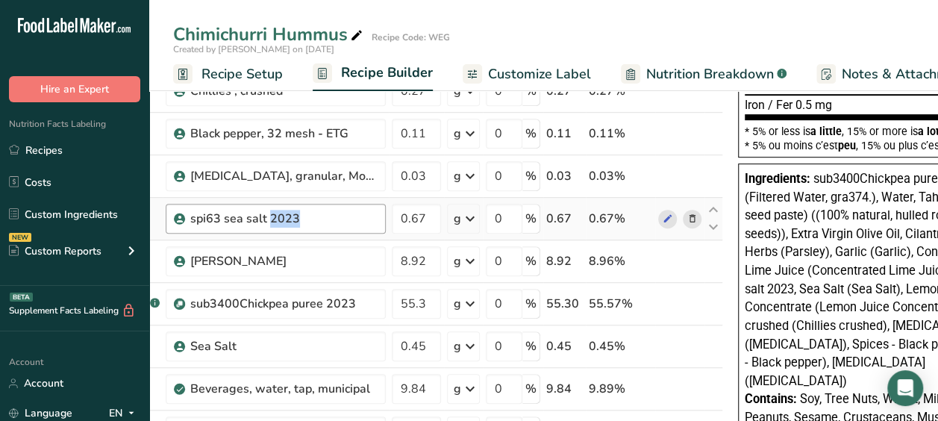
click at [301, 215] on div "spi63 sea salt 2023" at bounding box center [283, 219] width 187 height 18
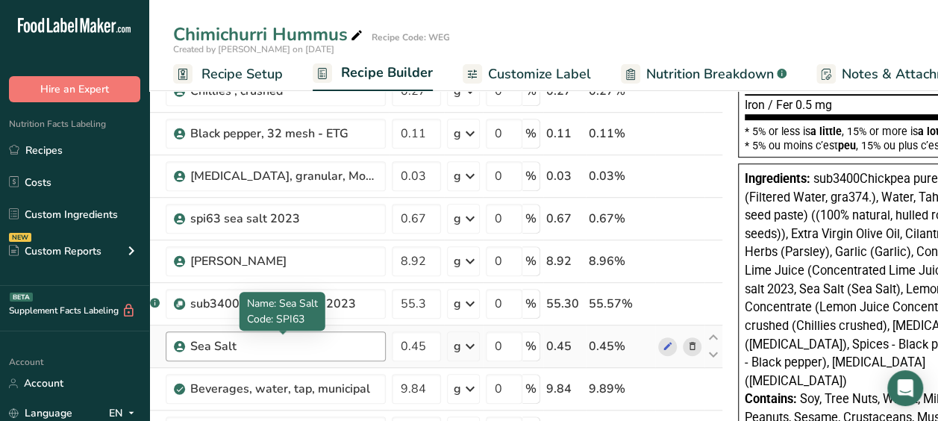
click at [257, 339] on div "Sea Salt" at bounding box center [283, 346] width 187 height 18
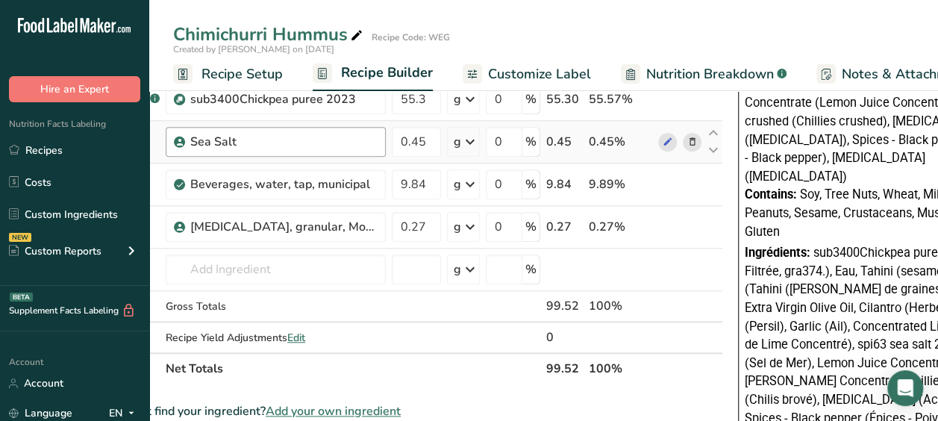
scroll to position [583, 0]
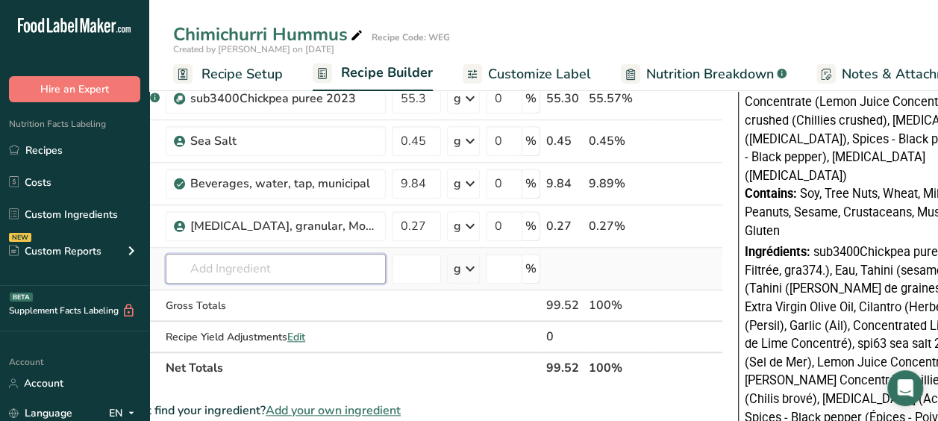
click at [244, 263] on input "text" at bounding box center [276, 269] width 220 height 30
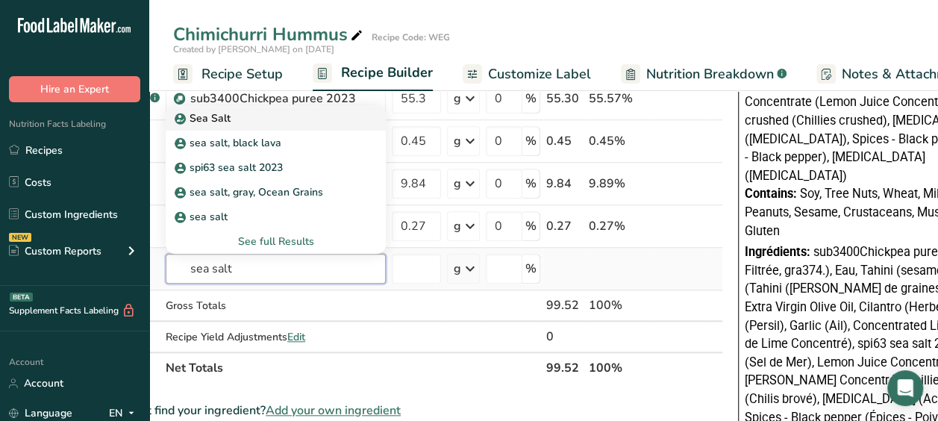
type input "sea salt"
click at [237, 111] on div "Sea Salt" at bounding box center [264, 118] width 172 height 16
type input "Sea Salt"
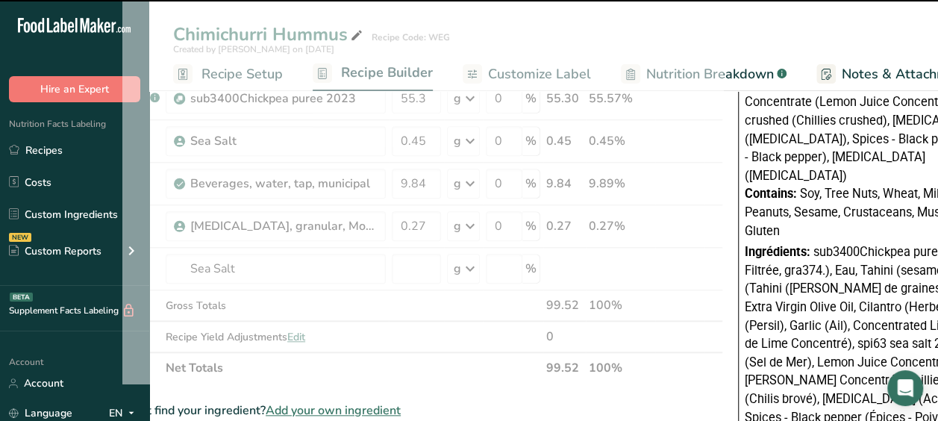
type input "0"
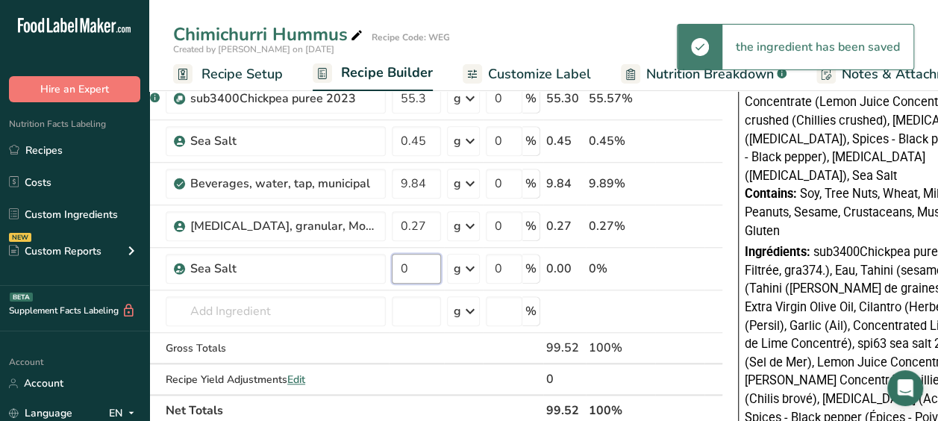
click at [410, 265] on input "0" at bounding box center [416, 269] width 49 height 30
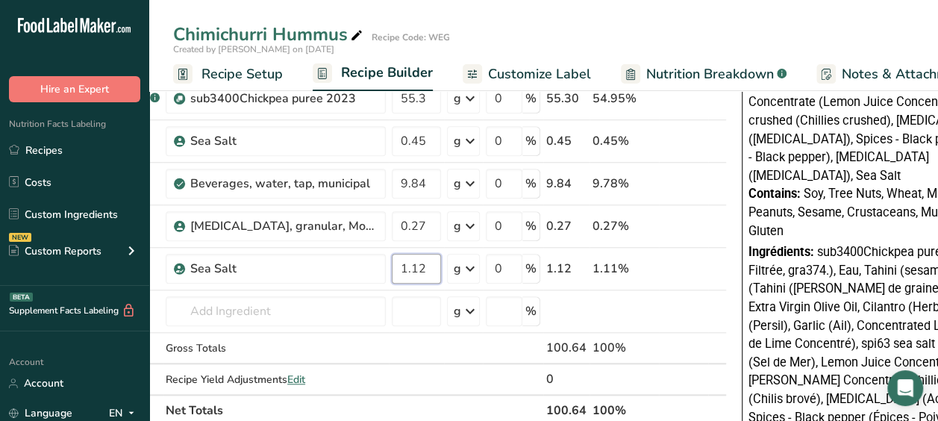
type input "1.12"
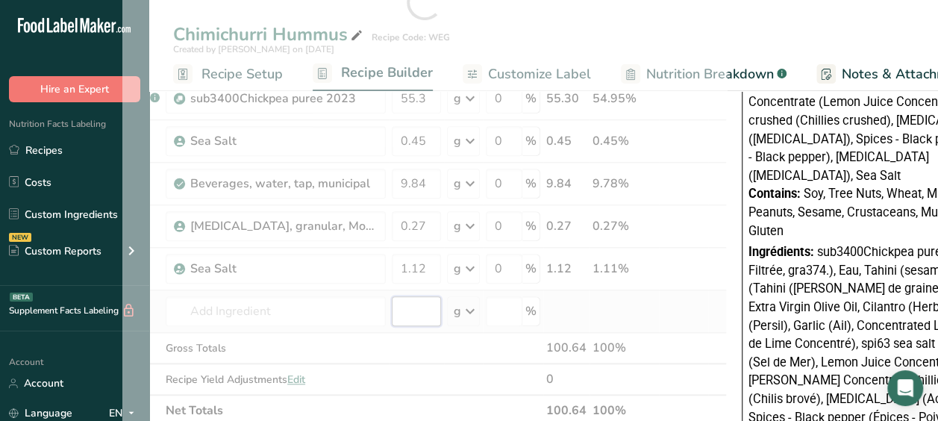
click at [415, 310] on div "Ingredient * Amount * Unit * Waste * .a-a{fill:#347362;}.b-a{fill:#fff;} Grams …" at bounding box center [424, 2] width 604 height 848
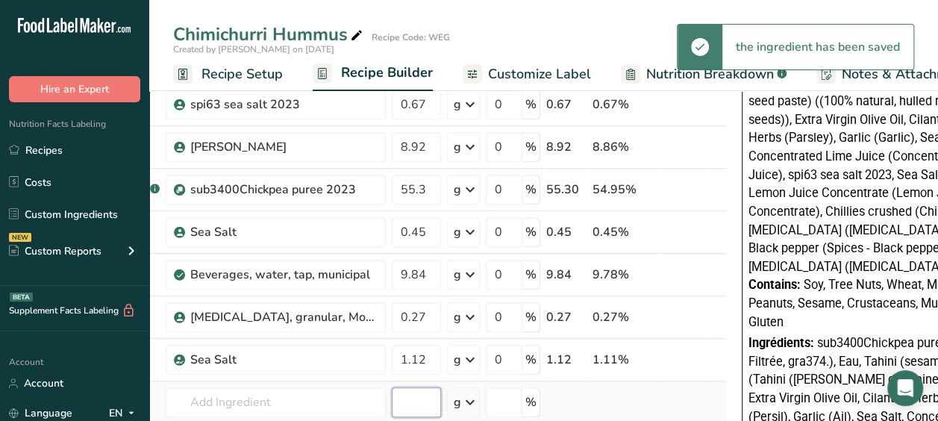
scroll to position [492, 0]
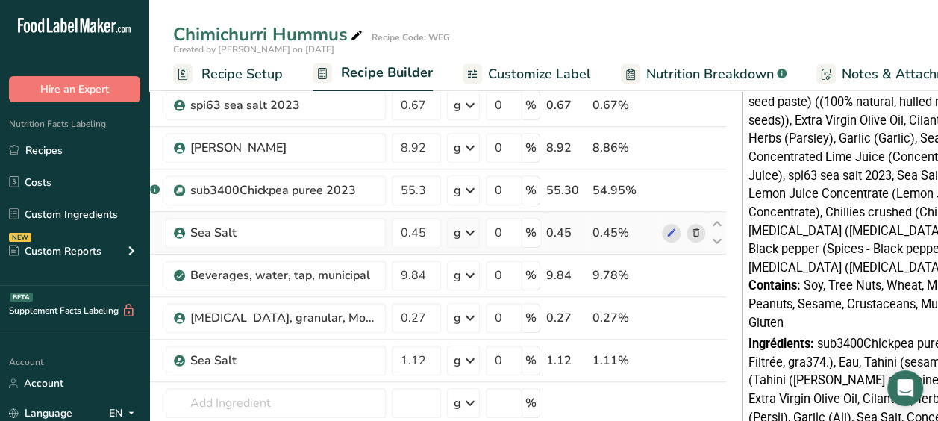
click at [692, 232] on icon at bounding box center [696, 233] width 10 height 16
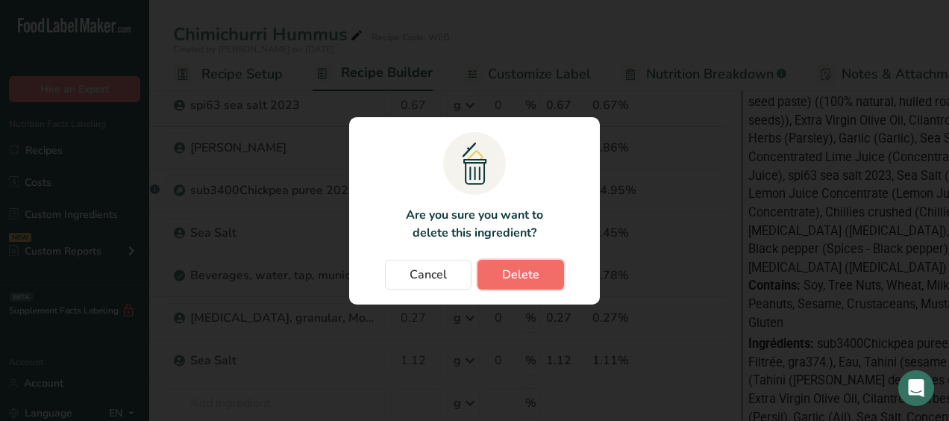
click at [529, 263] on button "Delete" at bounding box center [521, 275] width 87 height 30
type input "9.84"
type input "0.27"
type input "1.12"
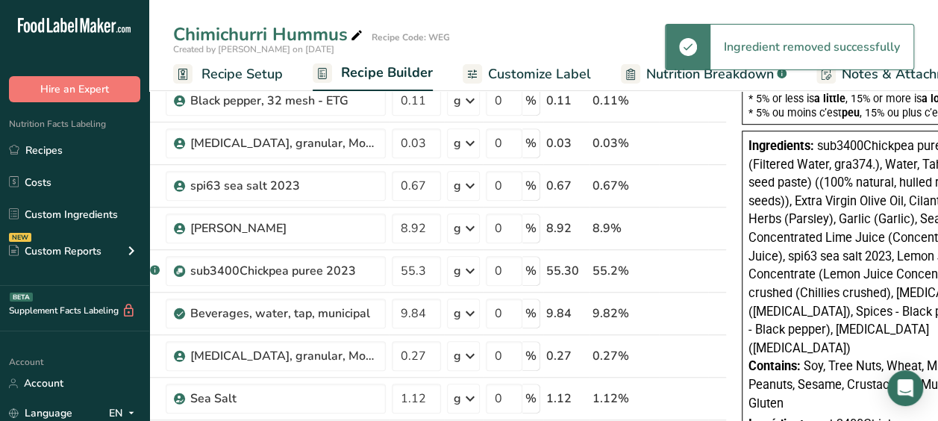
scroll to position [410, 0]
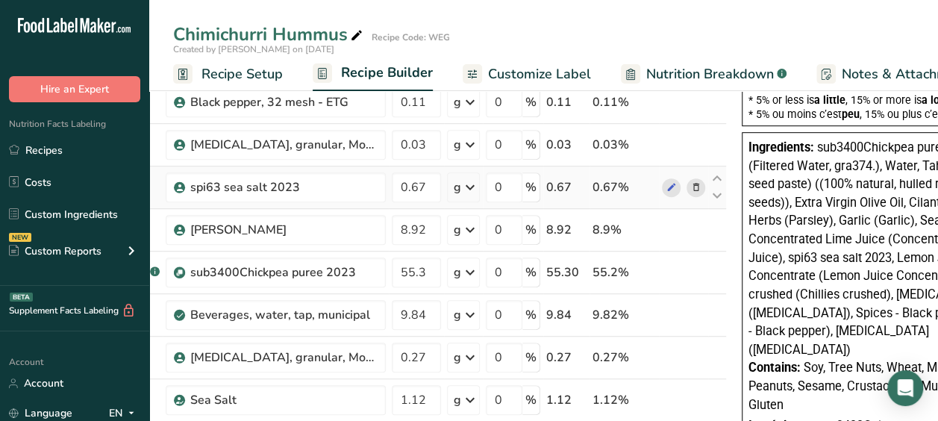
click at [694, 187] on icon at bounding box center [696, 188] width 10 height 16
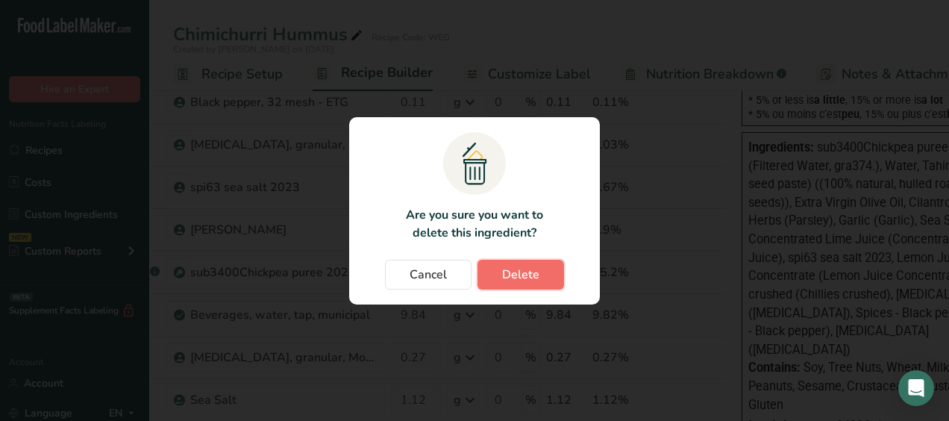
click at [521, 270] on span "Delete" at bounding box center [520, 275] width 37 height 18
type input "8.92"
type input "55.3"
type input "9.84"
type input "0.27"
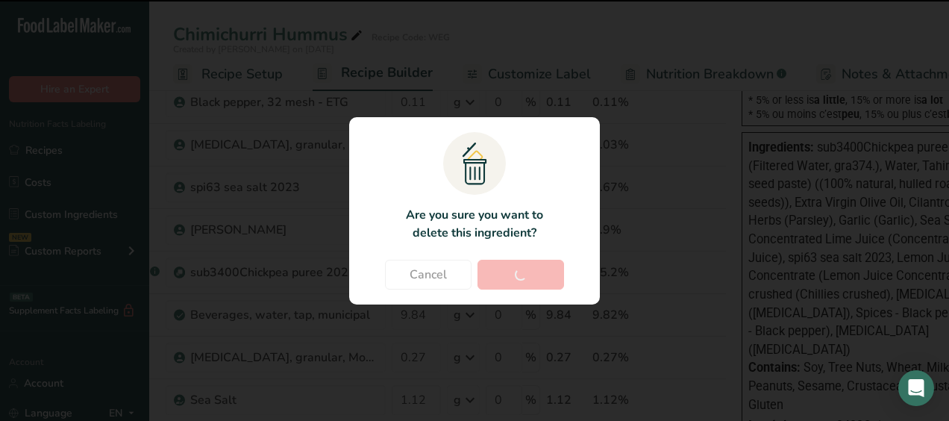
type input "1.12"
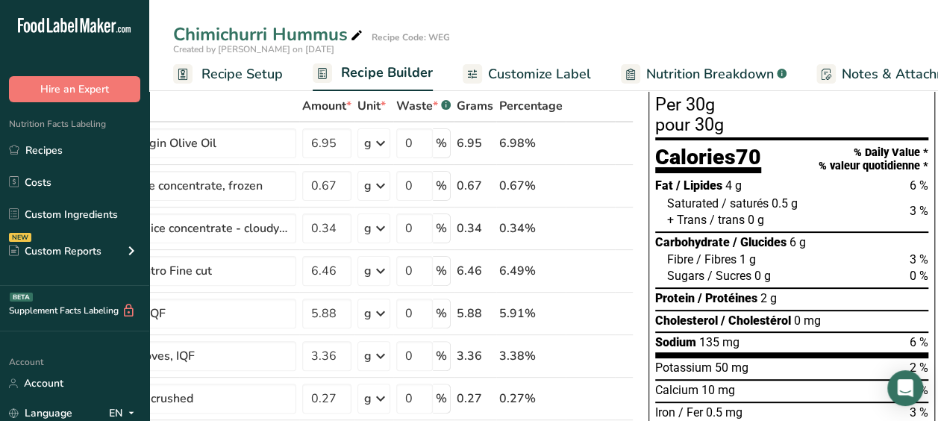
scroll to position [0, 0]
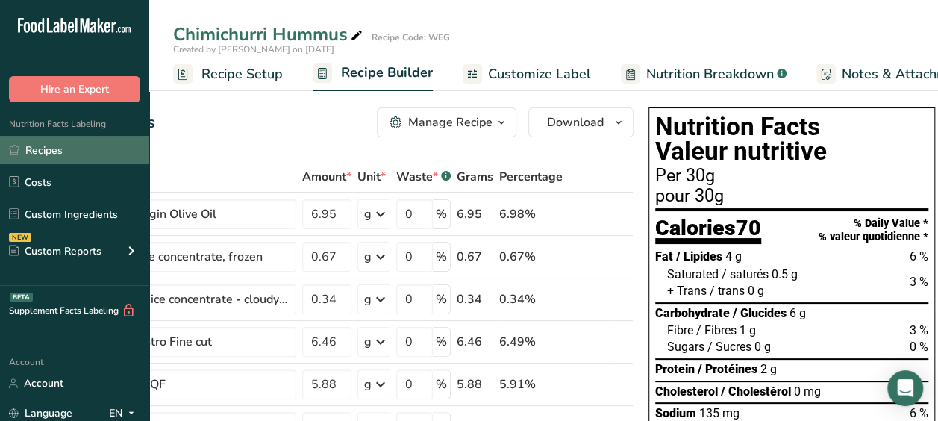
click at [78, 158] on link "Recipes" at bounding box center [74, 150] width 149 height 28
